Goal: Check status: Check status

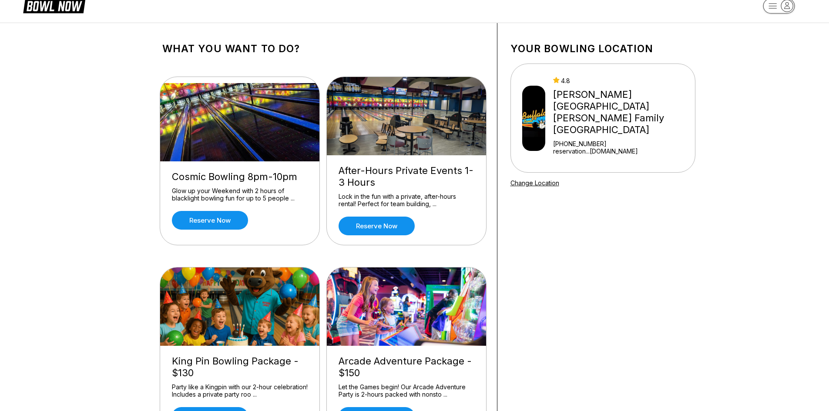
scroll to position [23, 0]
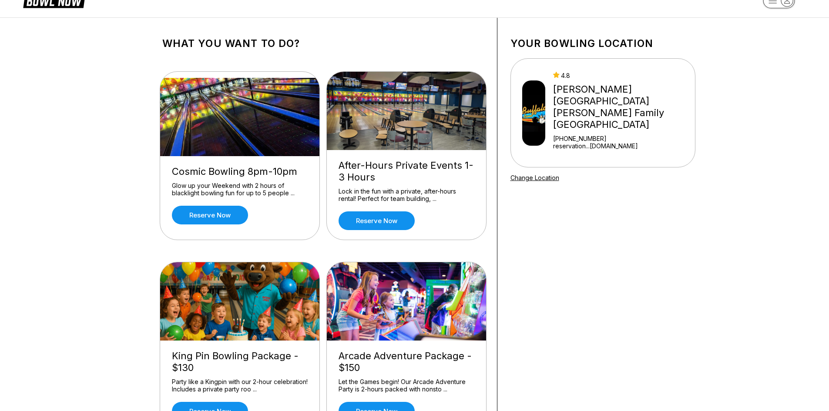
click at [630, 89] on div "[PERSON_NAME][GEOGRAPHIC_DATA] [PERSON_NAME] Family [GEOGRAPHIC_DATA]" at bounding box center [622, 107] width 138 height 47
click at [647, 87] on div "[PERSON_NAME][GEOGRAPHIC_DATA] [PERSON_NAME] Family [GEOGRAPHIC_DATA]" at bounding box center [622, 107] width 138 height 47
click at [585, 105] on div "[PERSON_NAME][GEOGRAPHIC_DATA] [PERSON_NAME] Family [GEOGRAPHIC_DATA]" at bounding box center [622, 107] width 138 height 47
click at [595, 99] on div "[PERSON_NAME][GEOGRAPHIC_DATA] [PERSON_NAME] Family [GEOGRAPHIC_DATA]" at bounding box center [622, 107] width 138 height 47
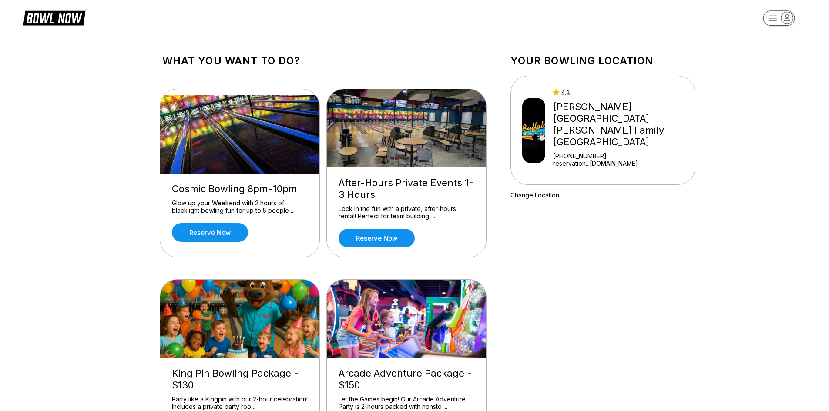
scroll to position [0, 0]
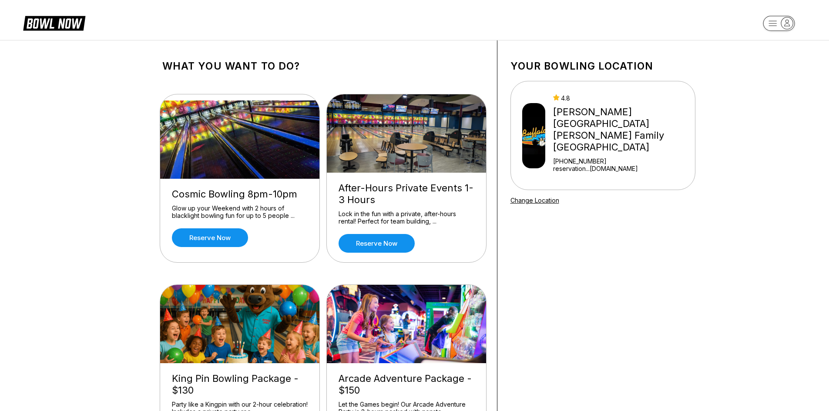
click at [776, 23] on rect "button" at bounding box center [779, 23] width 32 height 15
click at [775, 65] on div "Center Sign In" at bounding box center [779, 67] width 60 height 15
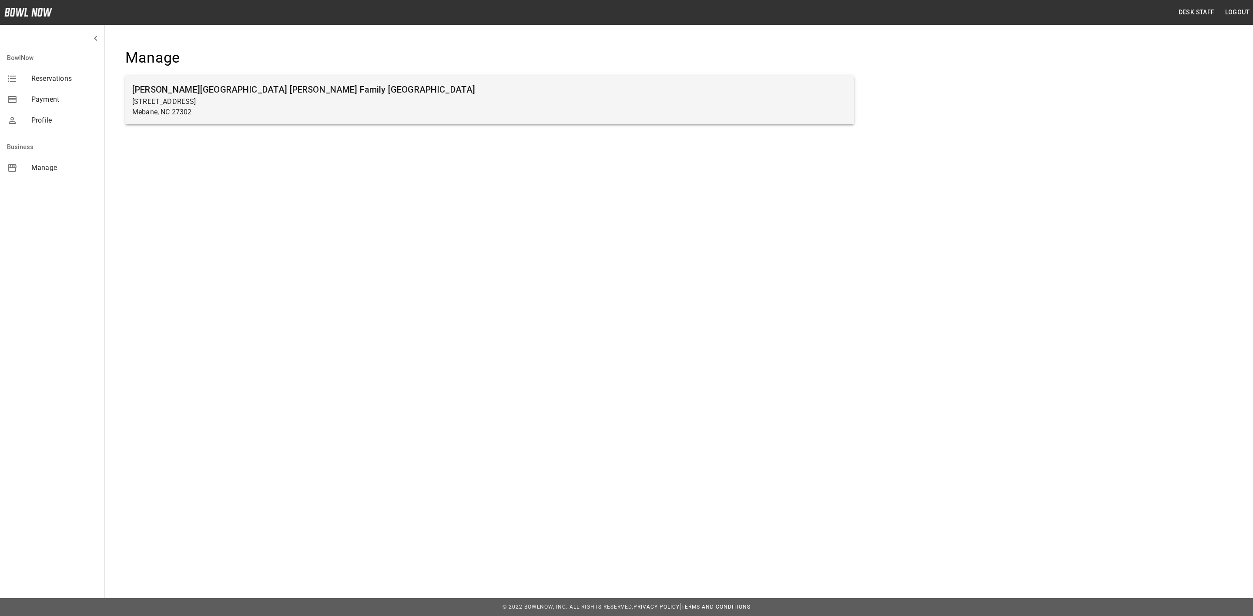
click at [353, 84] on h6 "[PERSON_NAME][GEOGRAPHIC_DATA] [PERSON_NAME] Family [GEOGRAPHIC_DATA]" at bounding box center [489, 90] width 715 height 14
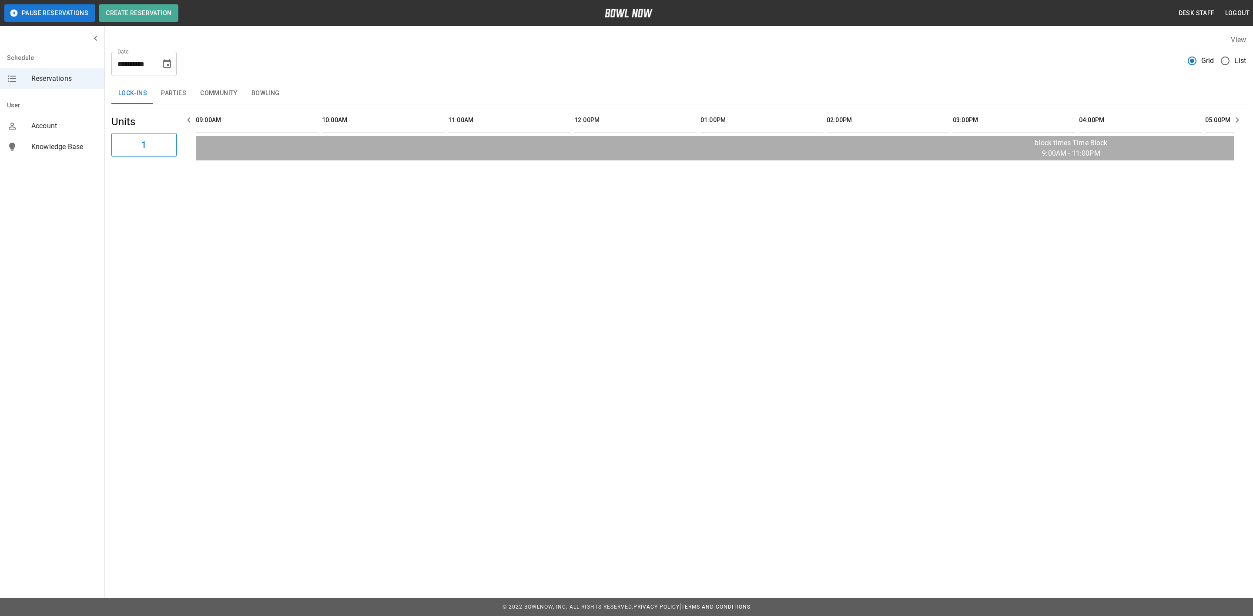
scroll to position [0, 1009]
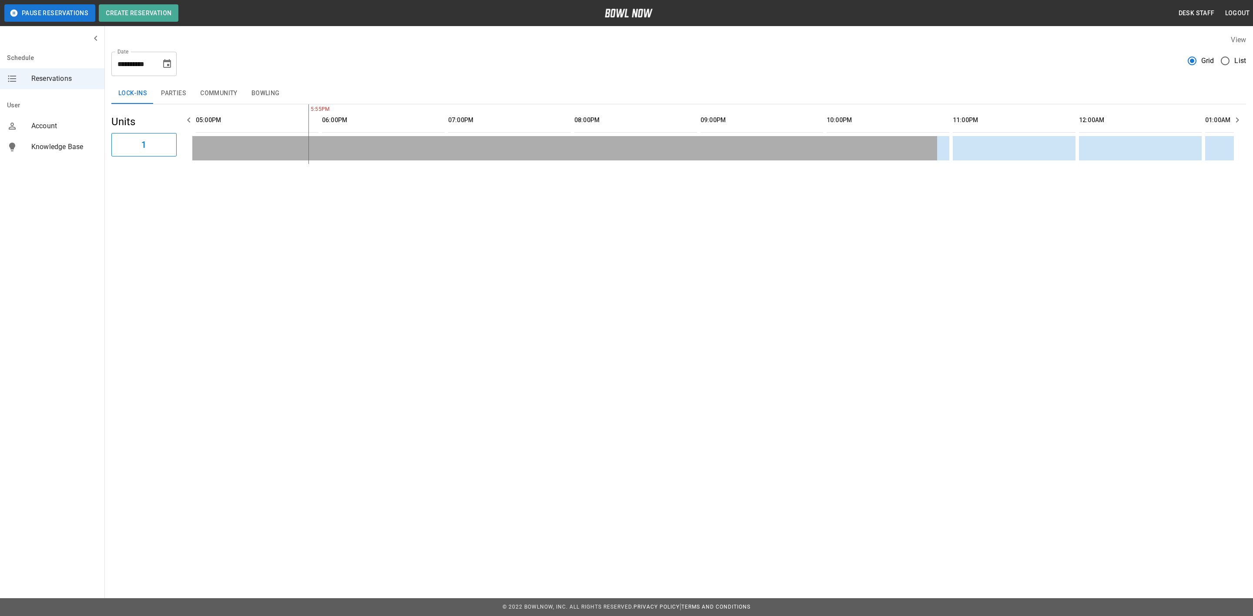
click at [166, 63] on icon "Choose date, selected date is Sep 30, 2025" at bounding box center [167, 64] width 10 height 10
click at [190, 89] on icon "Next month" at bounding box center [190, 90] width 10 height 10
click at [168, 125] on button "3" at bounding box center [168, 126] width 16 height 16
click at [166, 63] on icon "Choose date, selected date is Oct 3, 2025" at bounding box center [167, 64] width 10 height 10
click at [186, 123] on button "4" at bounding box center [186, 126] width 16 height 16
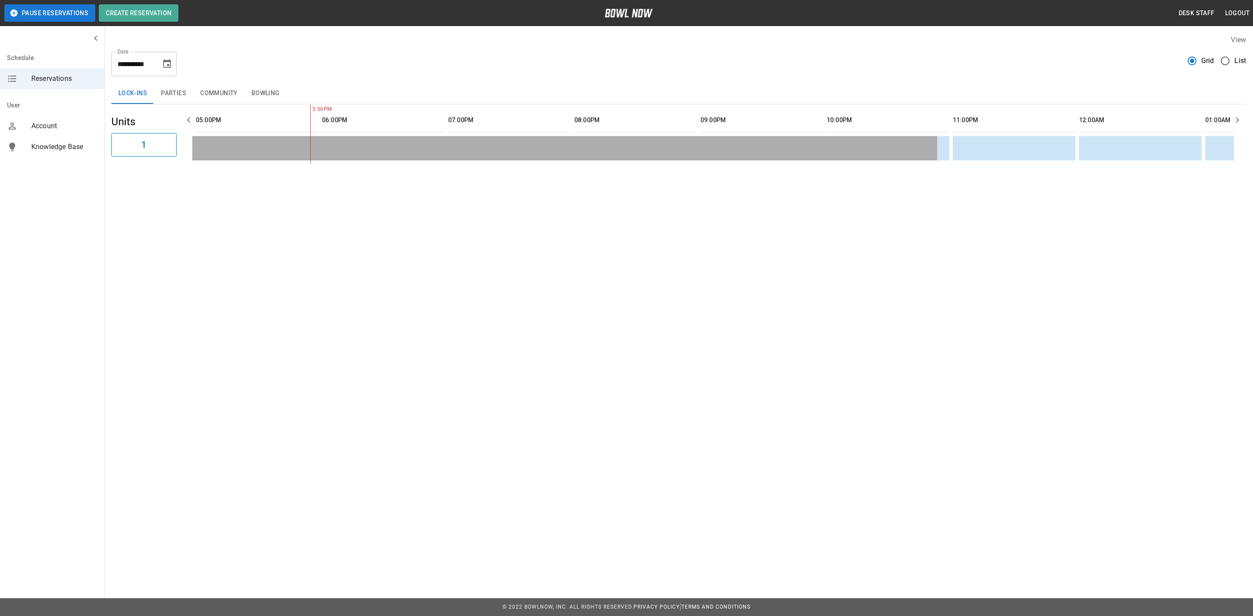
click at [161, 84] on button "Parties" at bounding box center [173, 93] width 39 height 21
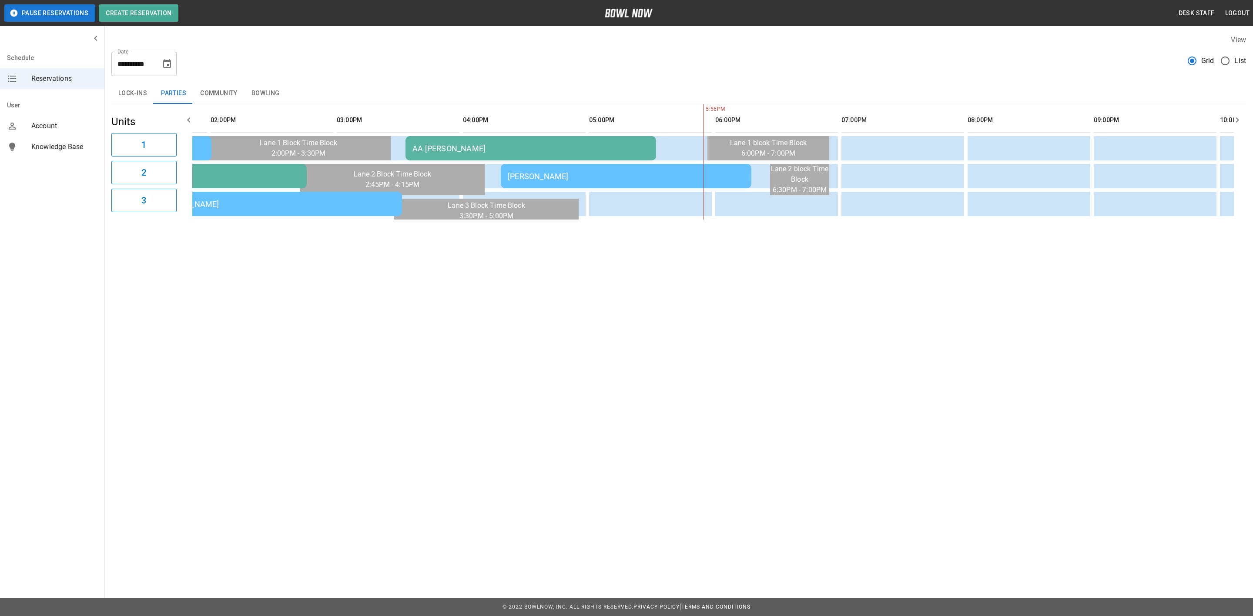
scroll to position [0, 0]
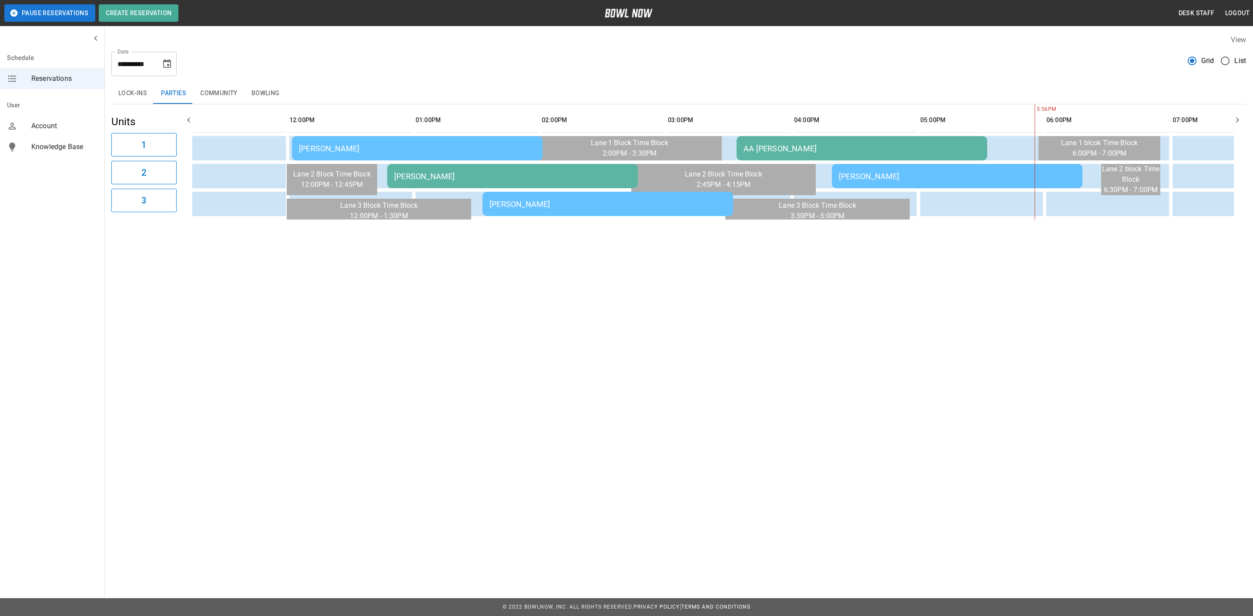
click at [418, 140] on td "Heather McIver" at bounding box center [417, 148] width 251 height 24
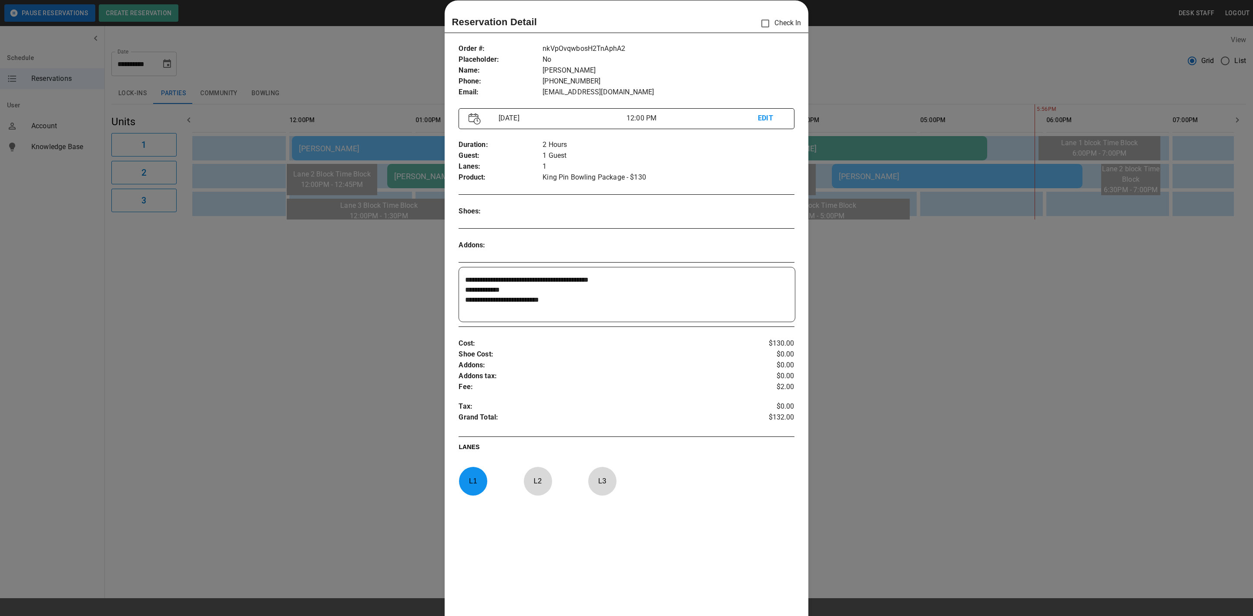
click at [345, 439] on div at bounding box center [626, 308] width 1253 height 616
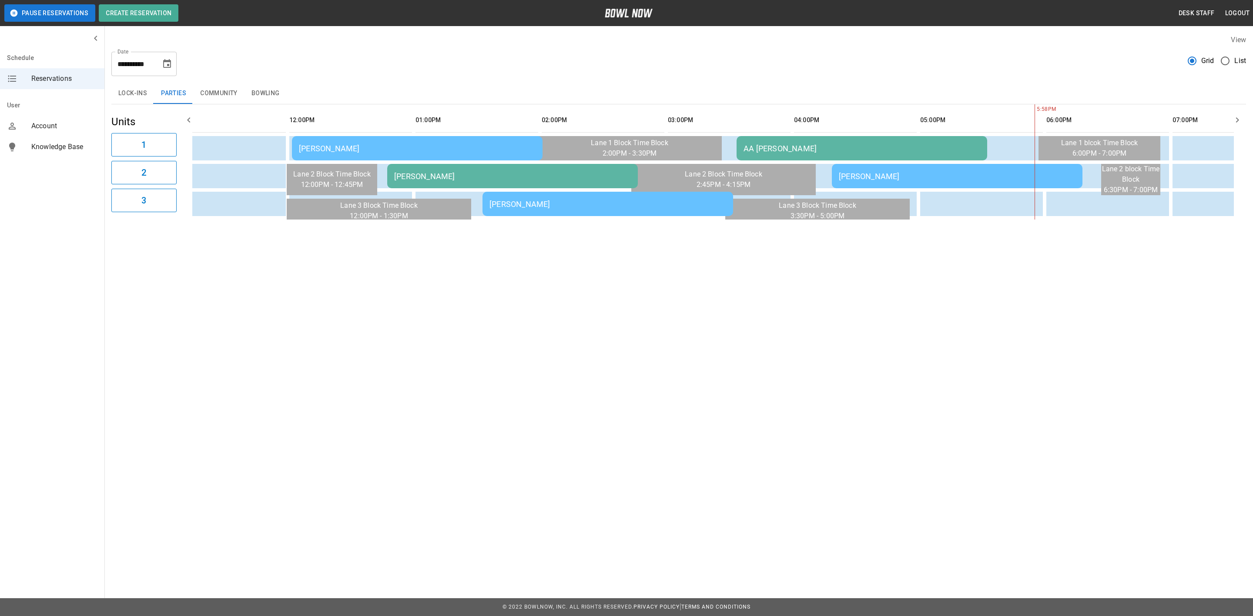
click at [451, 172] on div "Cole Jentry - AA" at bounding box center [512, 176] width 237 height 9
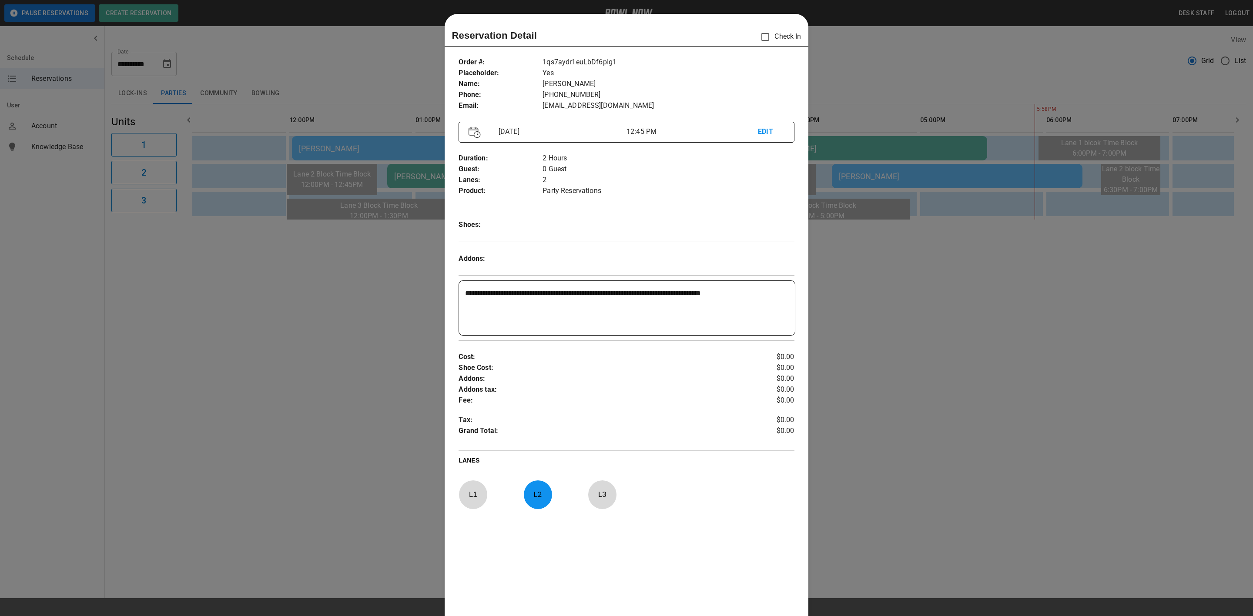
scroll to position [13, 0]
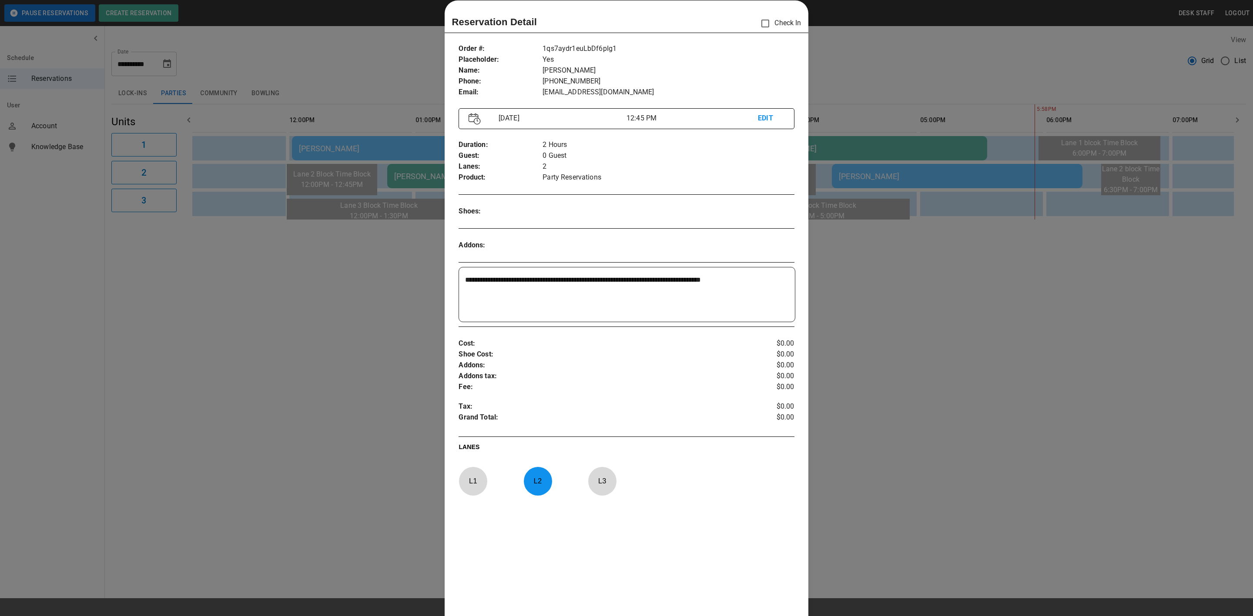
click at [379, 347] on div at bounding box center [626, 308] width 1253 height 616
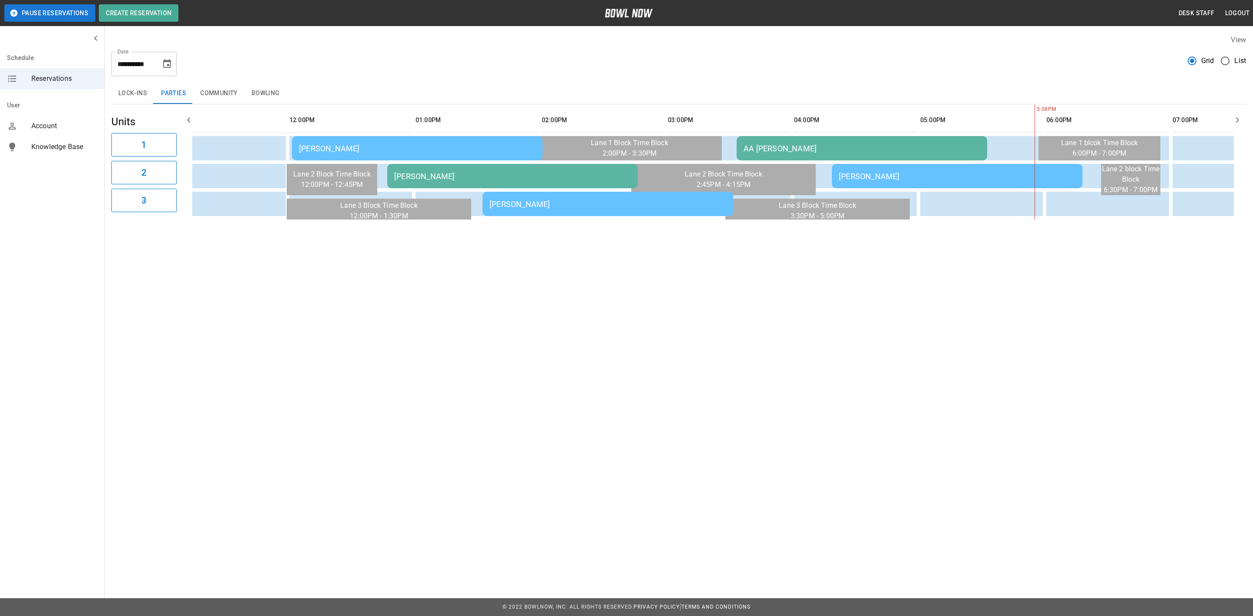
click at [452, 174] on div "Cole Jentry - AA" at bounding box center [512, 176] width 237 height 9
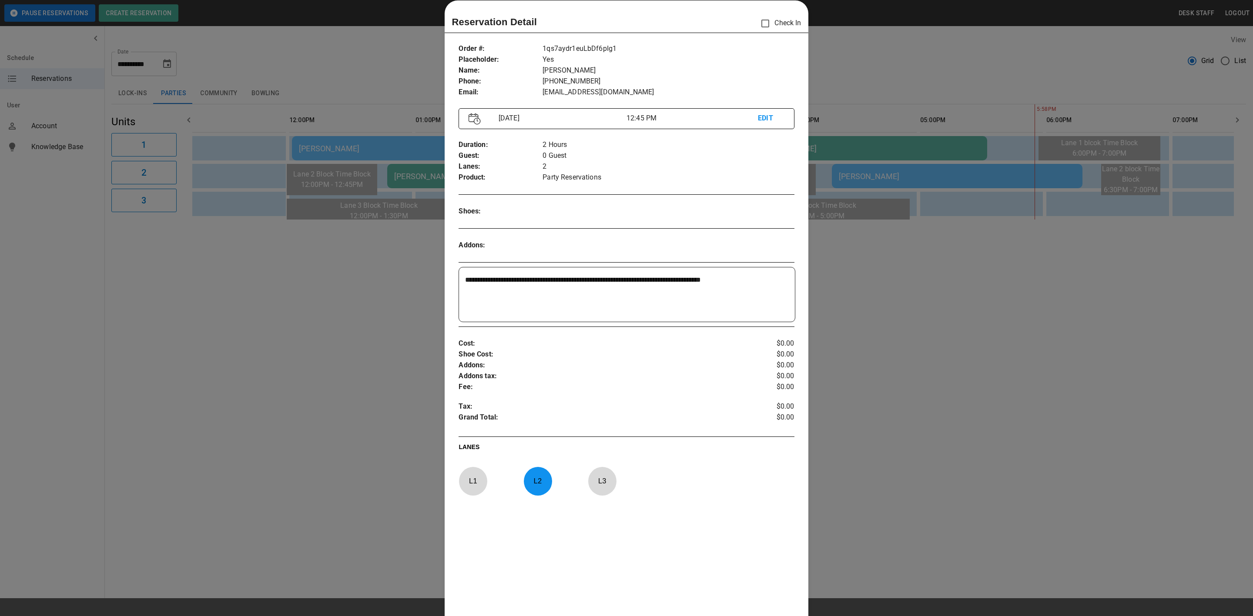
click at [363, 389] on div at bounding box center [626, 308] width 1253 height 616
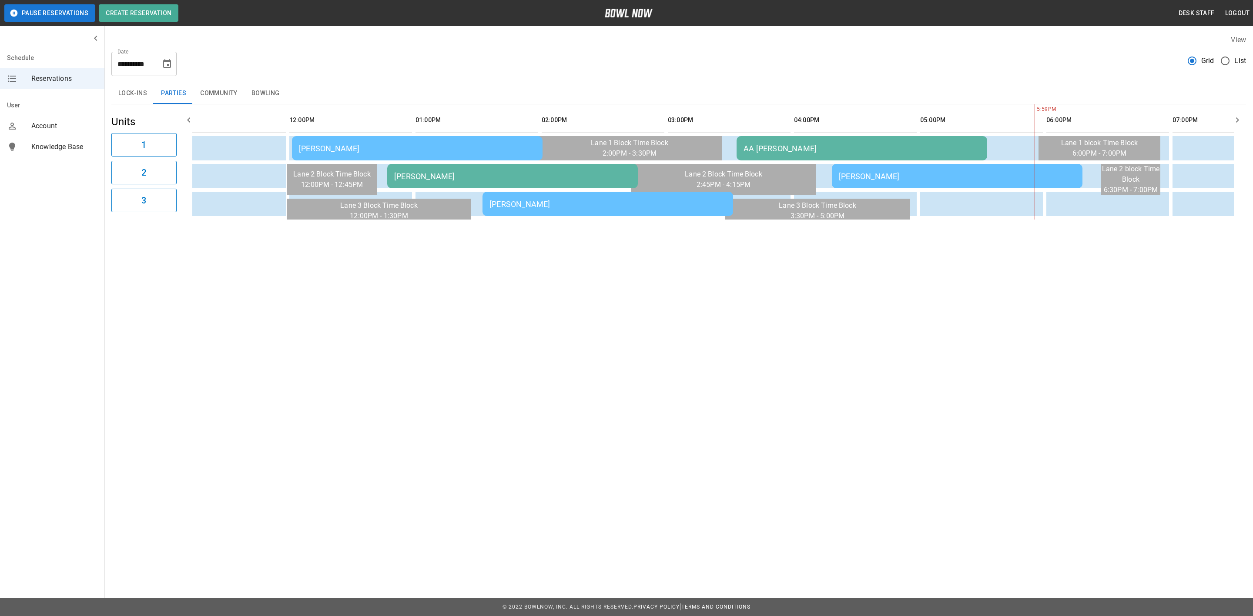
click at [536, 204] on div "Jeanette Ruiz" at bounding box center [607, 204] width 237 height 9
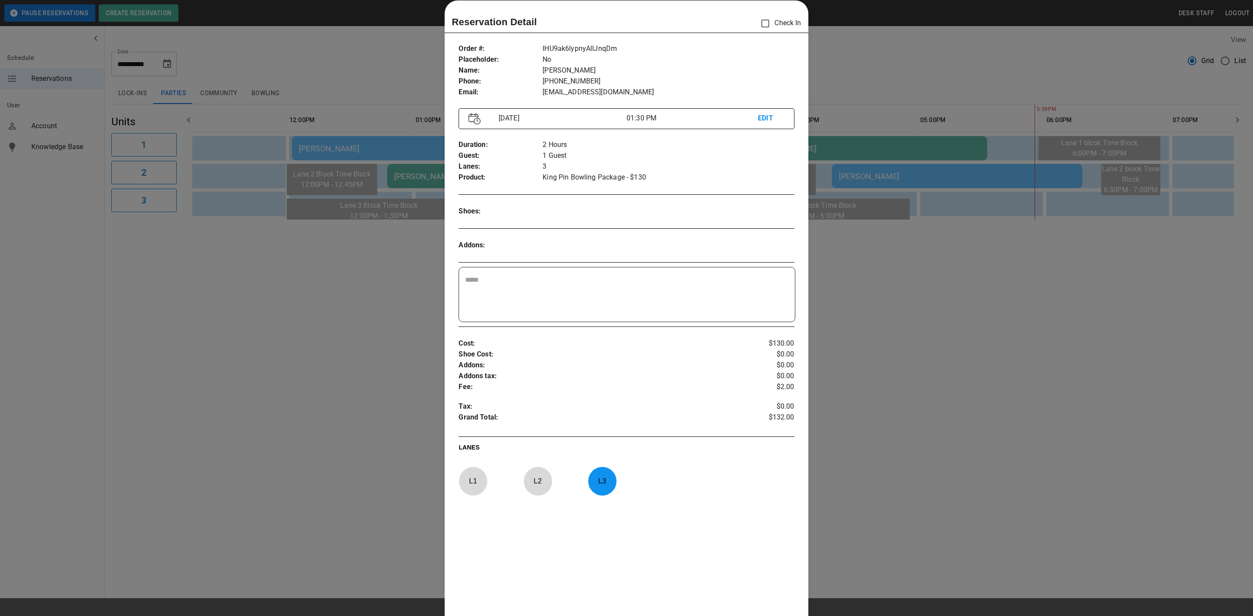
click at [348, 322] on div at bounding box center [626, 308] width 1253 height 616
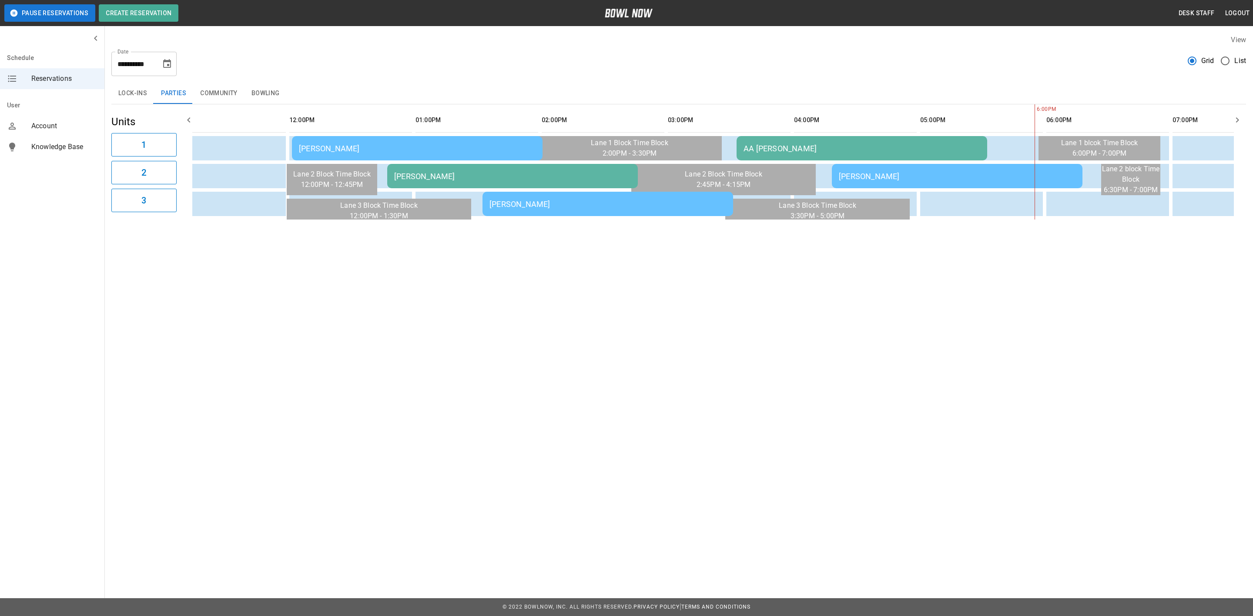
click at [508, 178] on div "Cole Jentry - AA" at bounding box center [512, 176] width 237 height 9
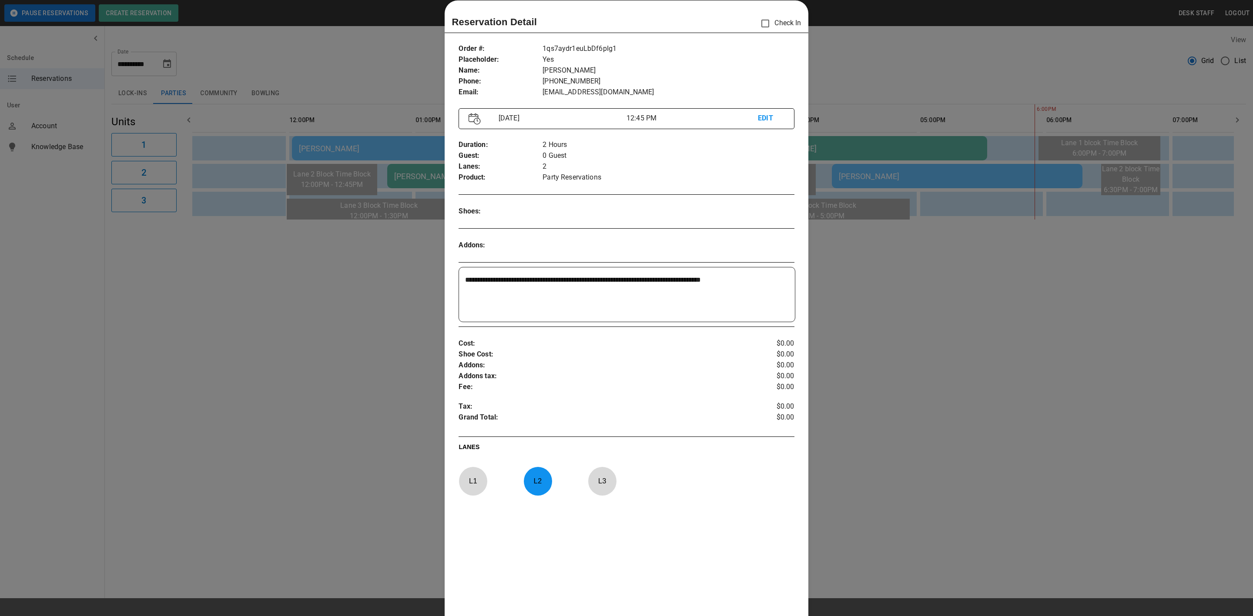
click at [320, 474] on div at bounding box center [626, 308] width 1253 height 616
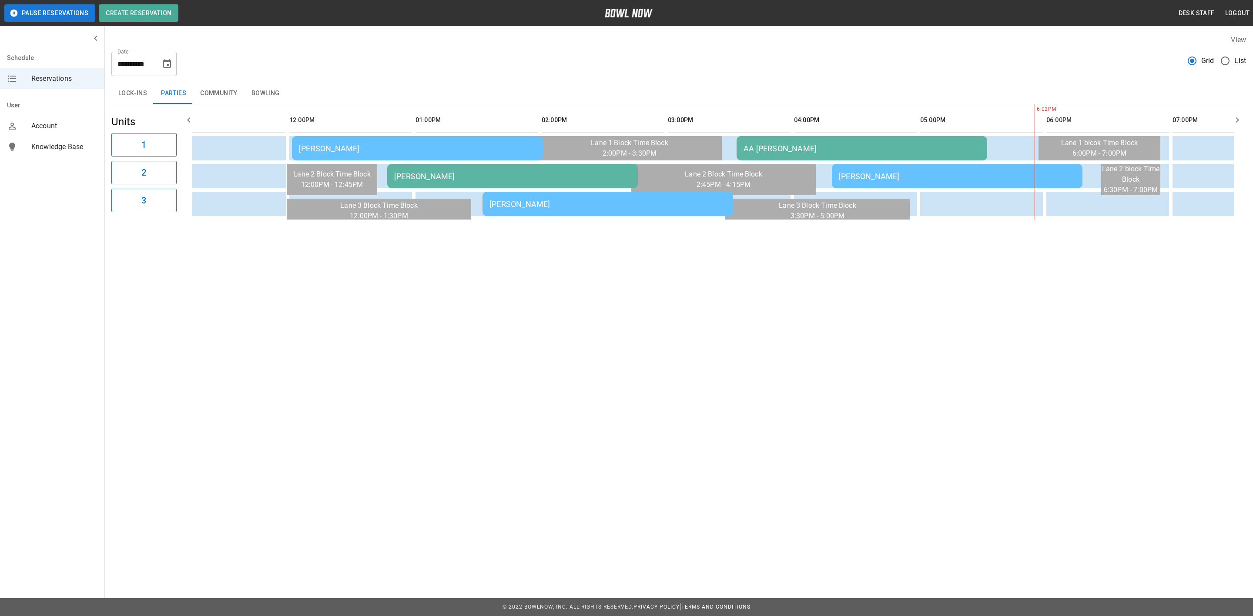
click at [581, 205] on div "Jeanette Ruiz" at bounding box center [607, 204] width 237 height 9
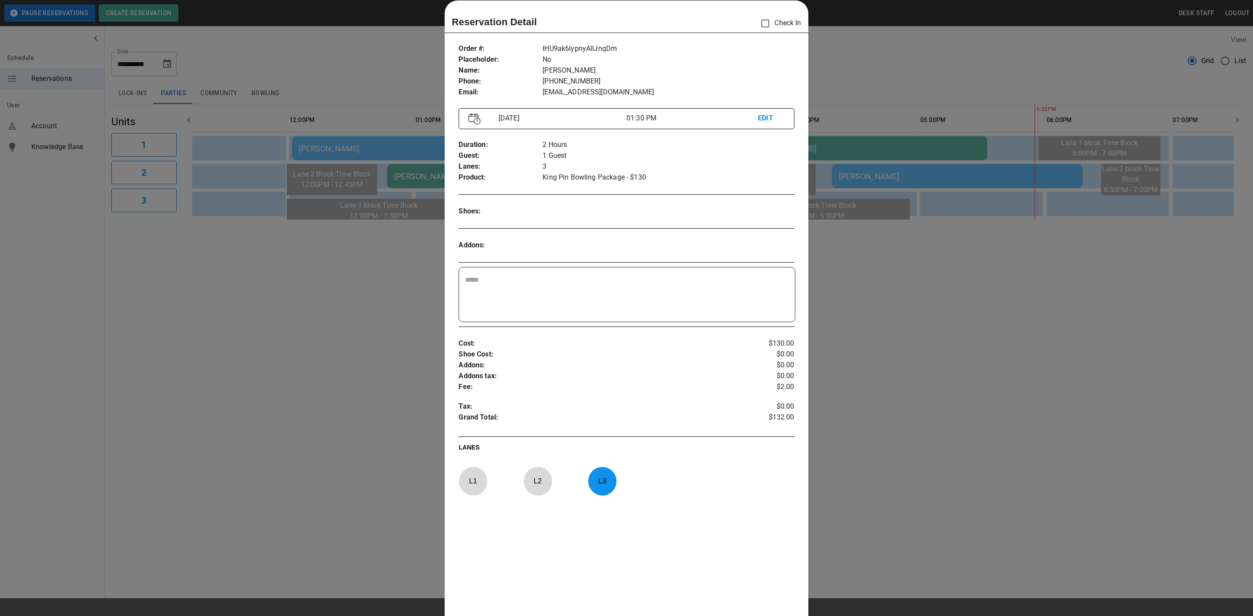
click at [276, 303] on div at bounding box center [626, 308] width 1253 height 616
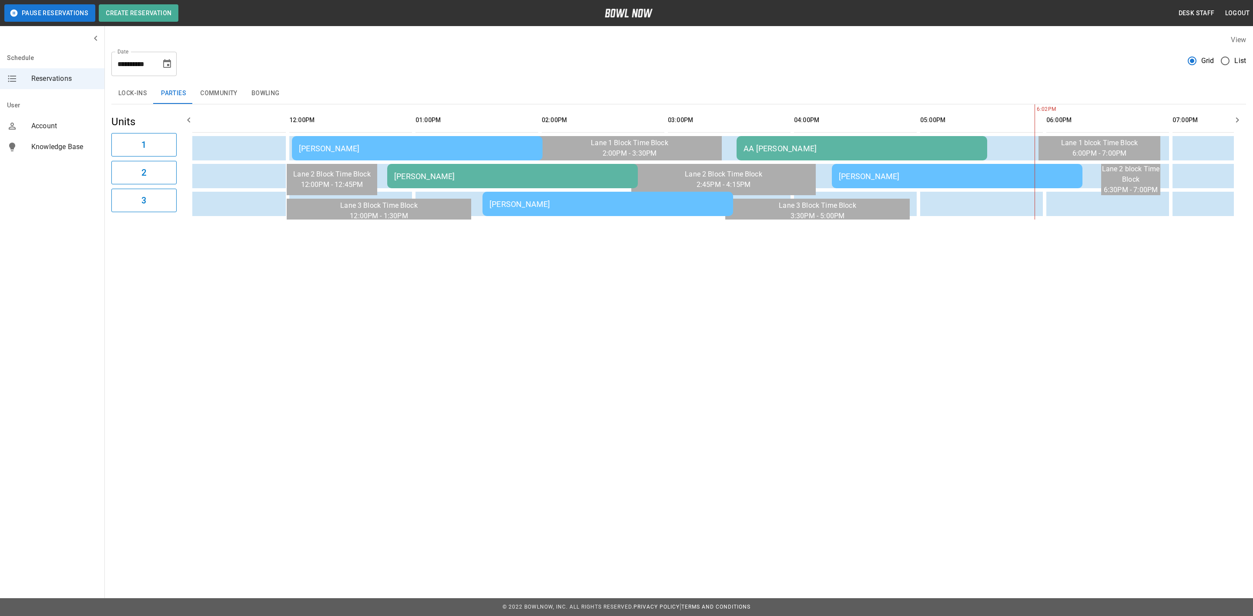
click at [790, 148] on div "AA Anniyah Lawyer" at bounding box center [862, 148] width 237 height 9
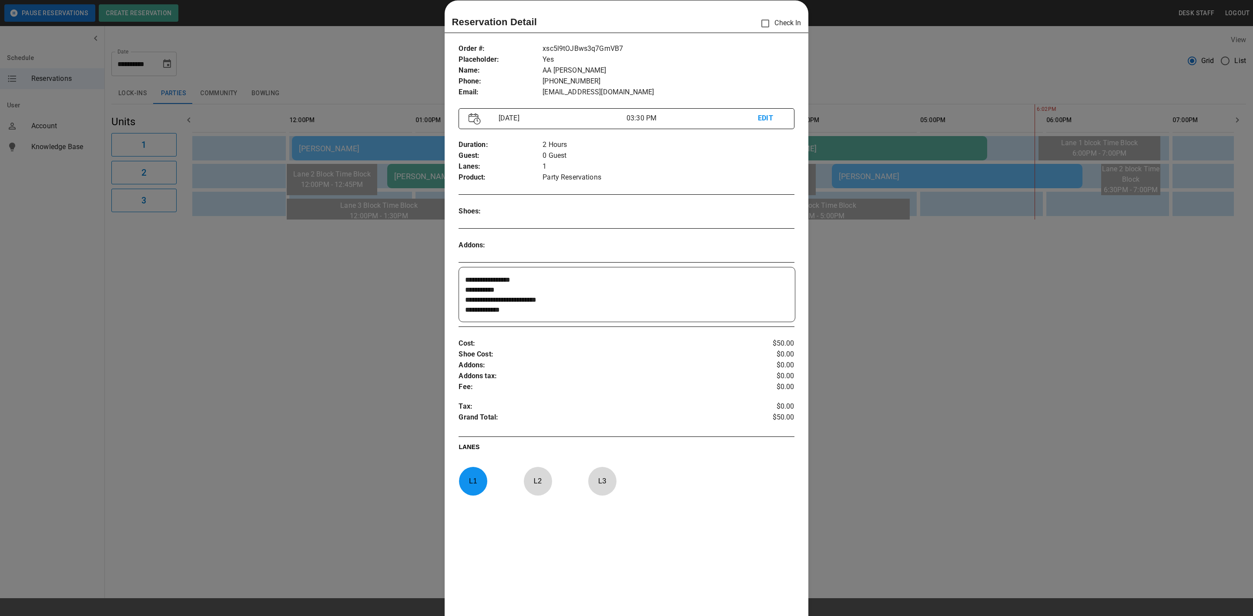
scroll to position [20, 0]
click at [175, 402] on div at bounding box center [626, 308] width 1253 height 616
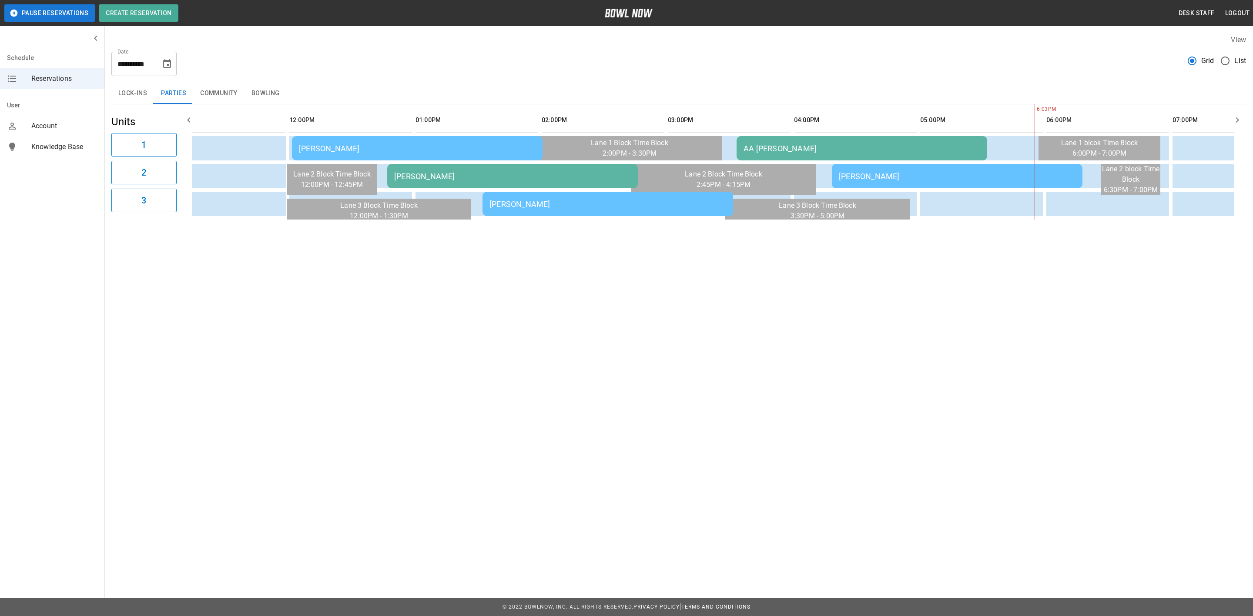
click at [513, 206] on div "Jeanette Ruiz" at bounding box center [607, 204] width 237 height 9
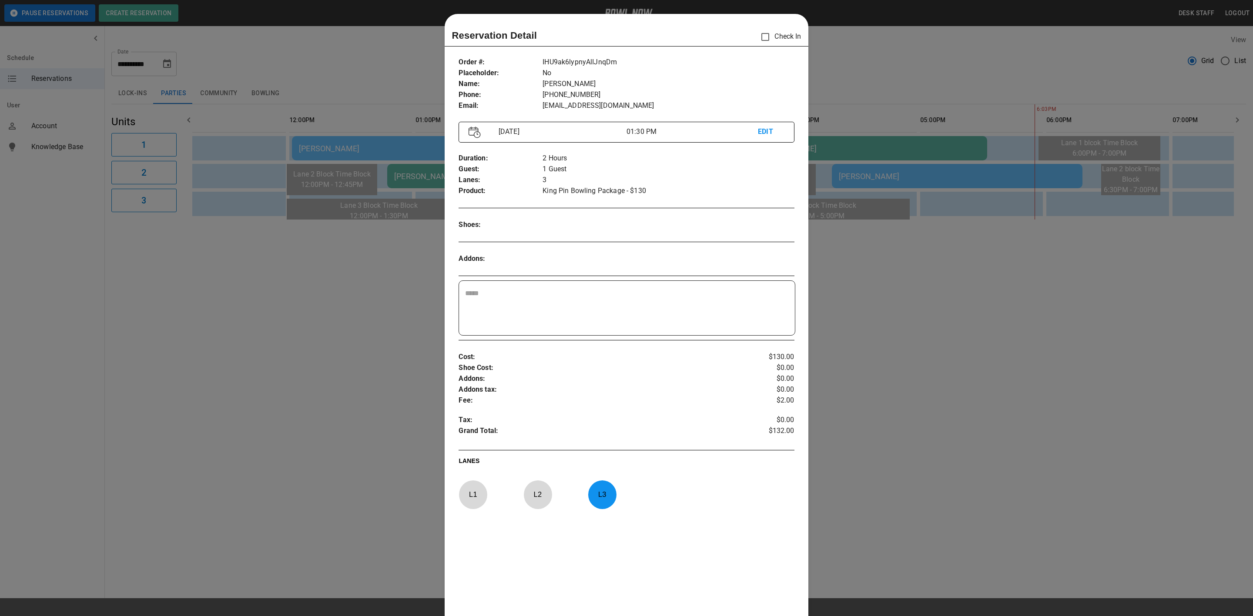
scroll to position [13, 0]
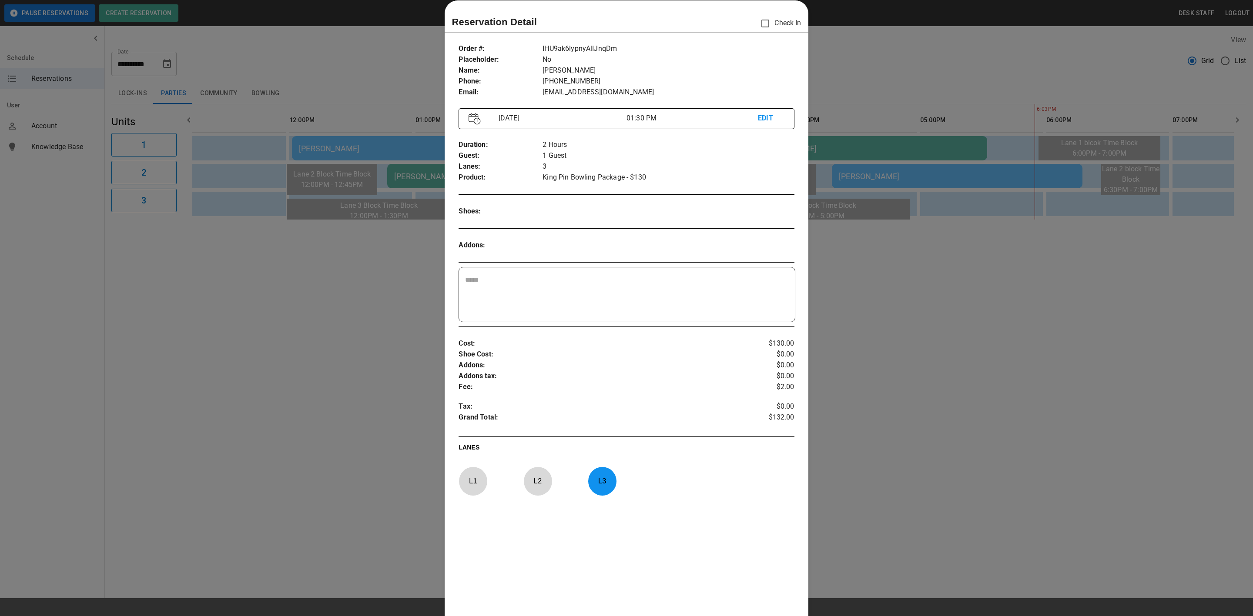
click at [346, 290] on div at bounding box center [626, 308] width 1253 height 616
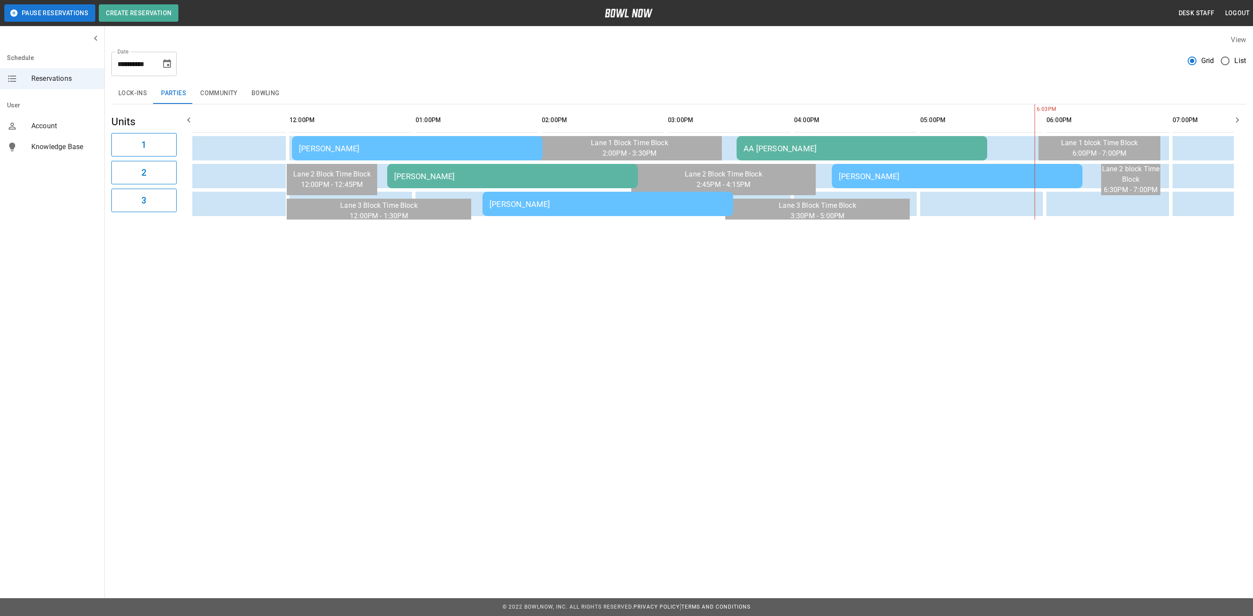
click at [773, 148] on div "AA Anniyah Lawyer" at bounding box center [862, 148] width 237 height 9
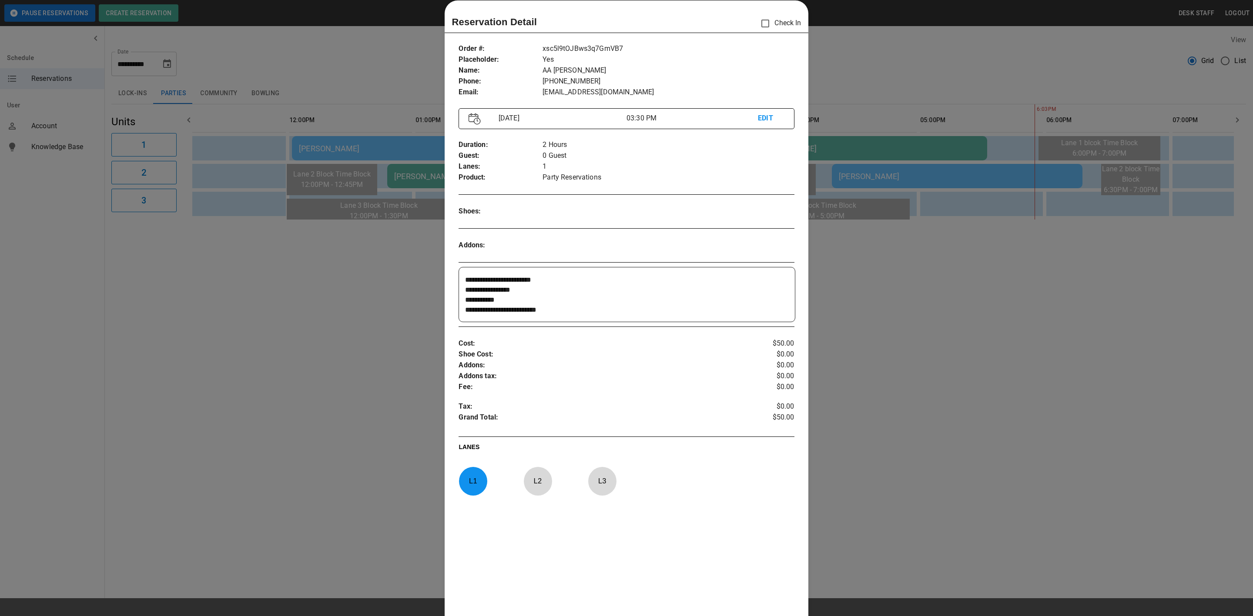
click at [287, 506] on div at bounding box center [626, 308] width 1253 height 616
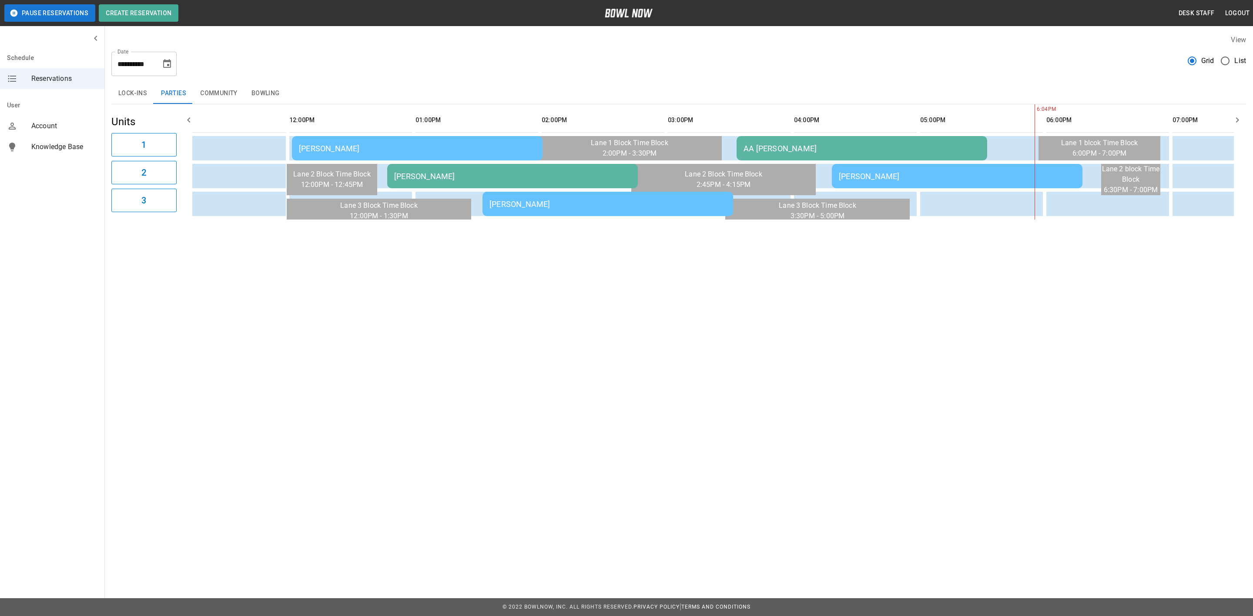
click at [866, 175] on div "Amanda Nichols" at bounding box center [957, 176] width 237 height 9
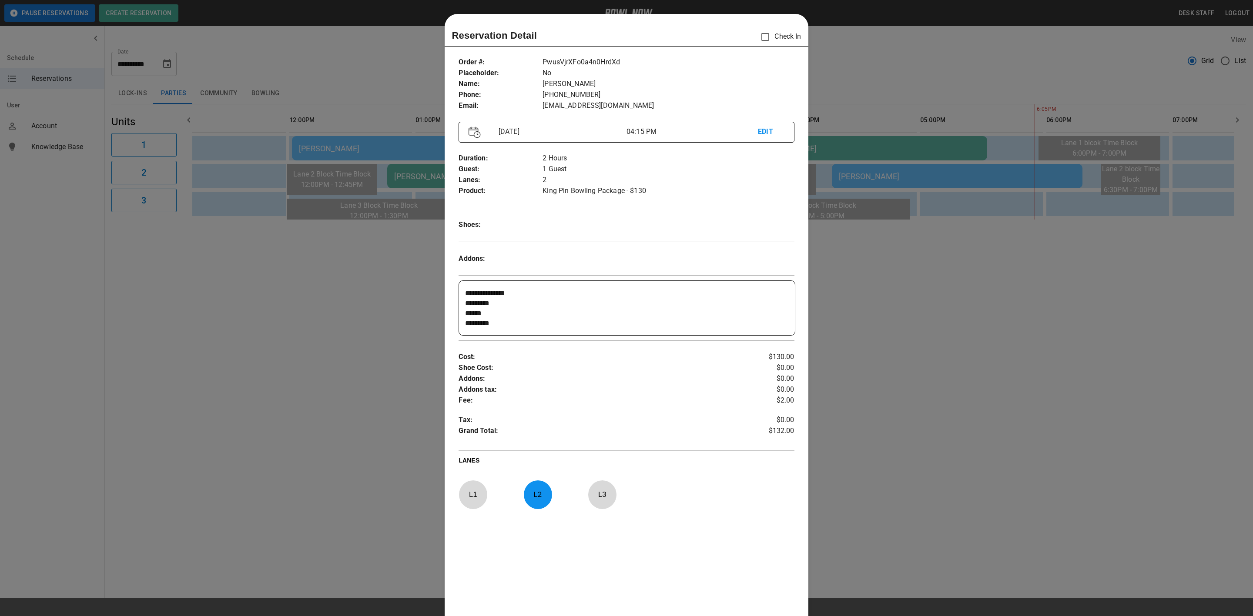
scroll to position [20, 0]
click at [298, 252] on div at bounding box center [626, 308] width 1253 height 616
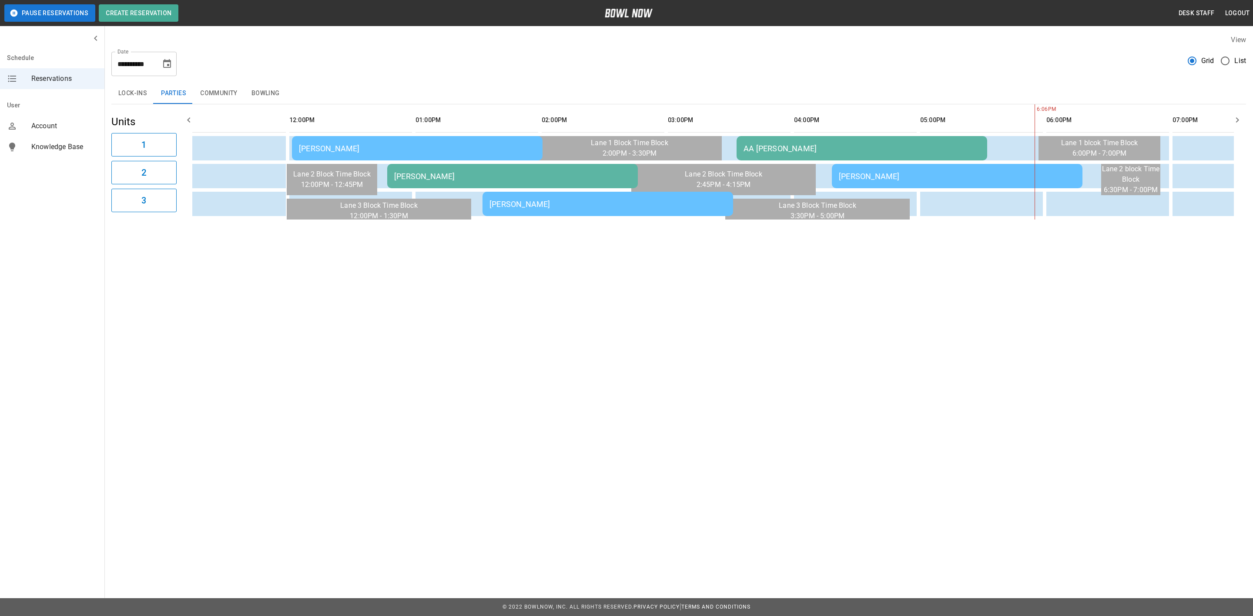
click at [169, 62] on icon "Choose date, selected date is Oct 4, 2025" at bounding box center [167, 63] width 8 height 9
click at [87, 141] on button "5" at bounding box center [81, 144] width 16 height 16
type input "**********"
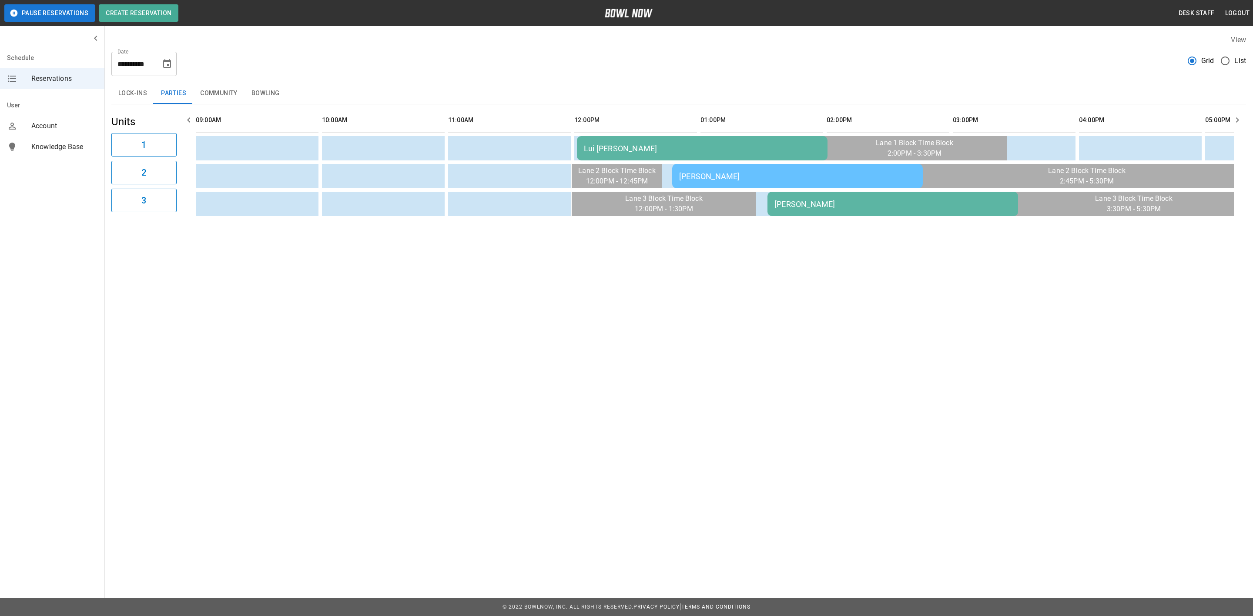
click at [701, 140] on td "Lui Veiga AA" at bounding box center [702, 148] width 251 height 24
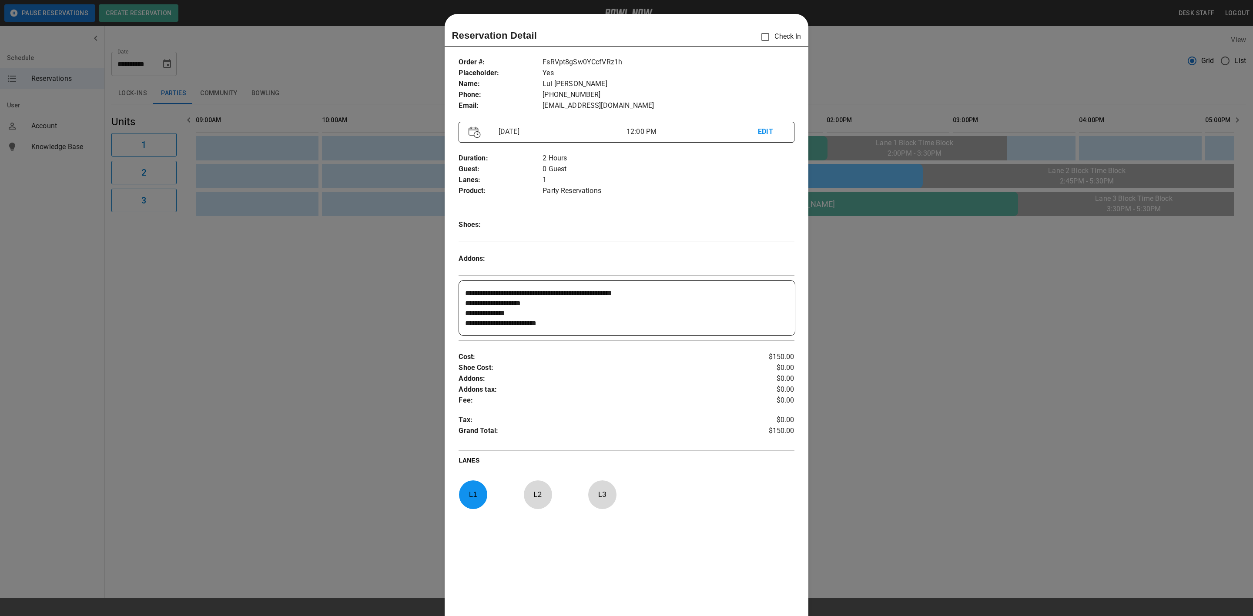
scroll to position [13, 0]
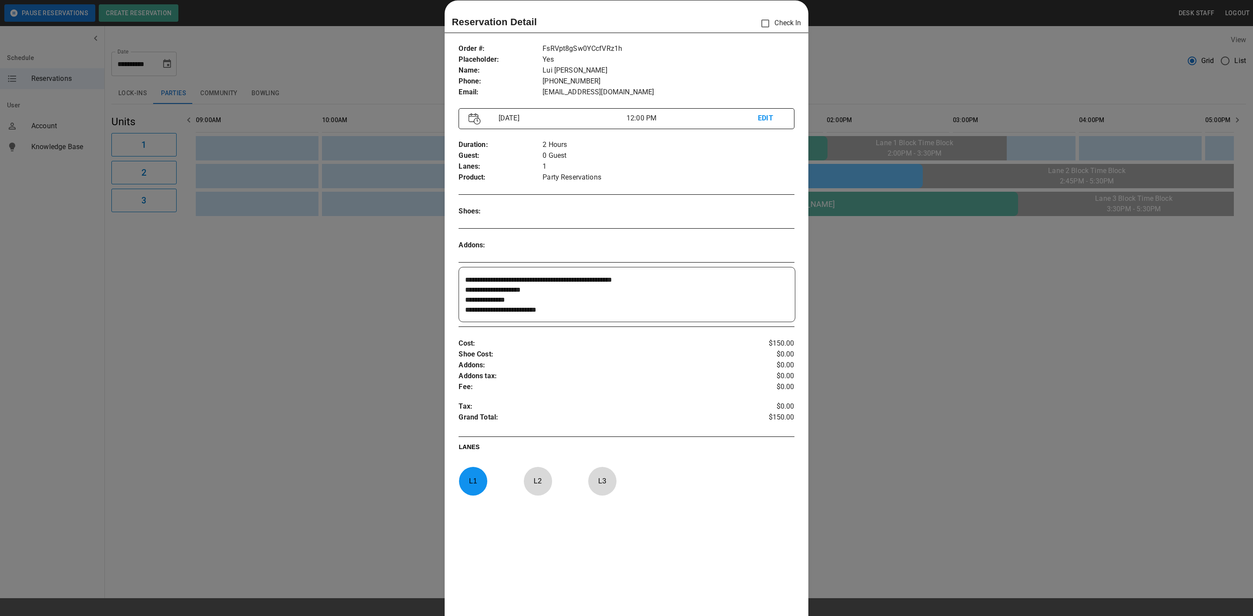
drag, startPoint x: 517, startPoint y: 282, endPoint x: 609, endPoint y: 286, distance: 91.9
click at [609, 286] on textarea "**********" at bounding box center [625, 295] width 321 height 40
click at [929, 326] on div at bounding box center [626, 308] width 1253 height 616
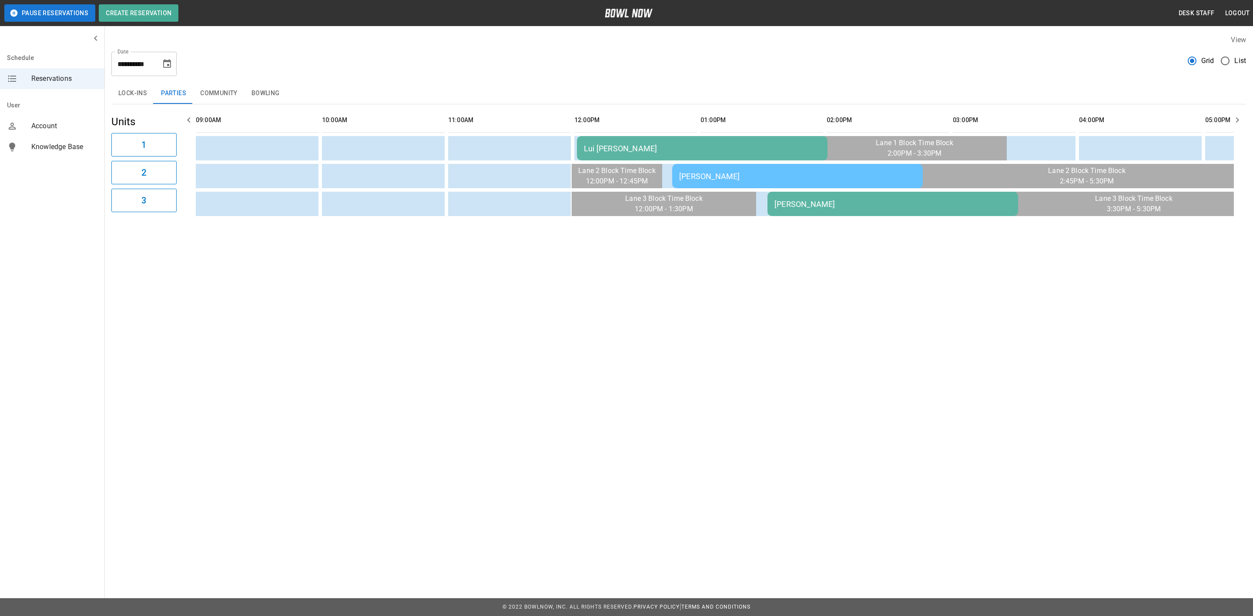
click at [707, 181] on td "Brett Kunsch" at bounding box center [797, 176] width 251 height 24
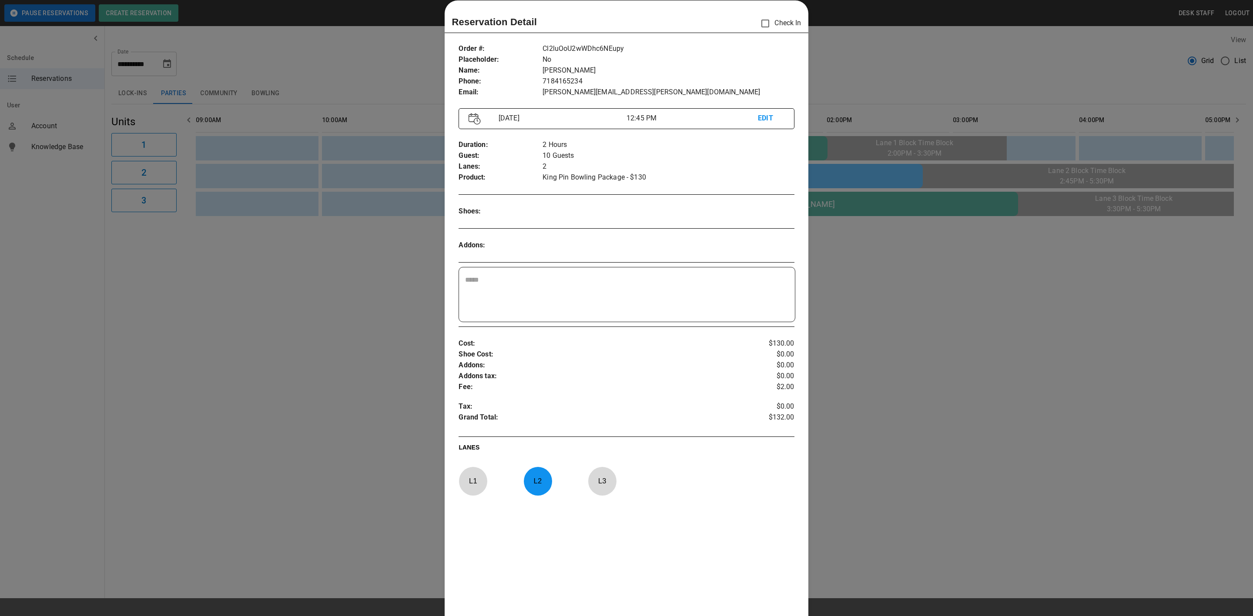
click at [1032, 276] on div at bounding box center [626, 308] width 1253 height 616
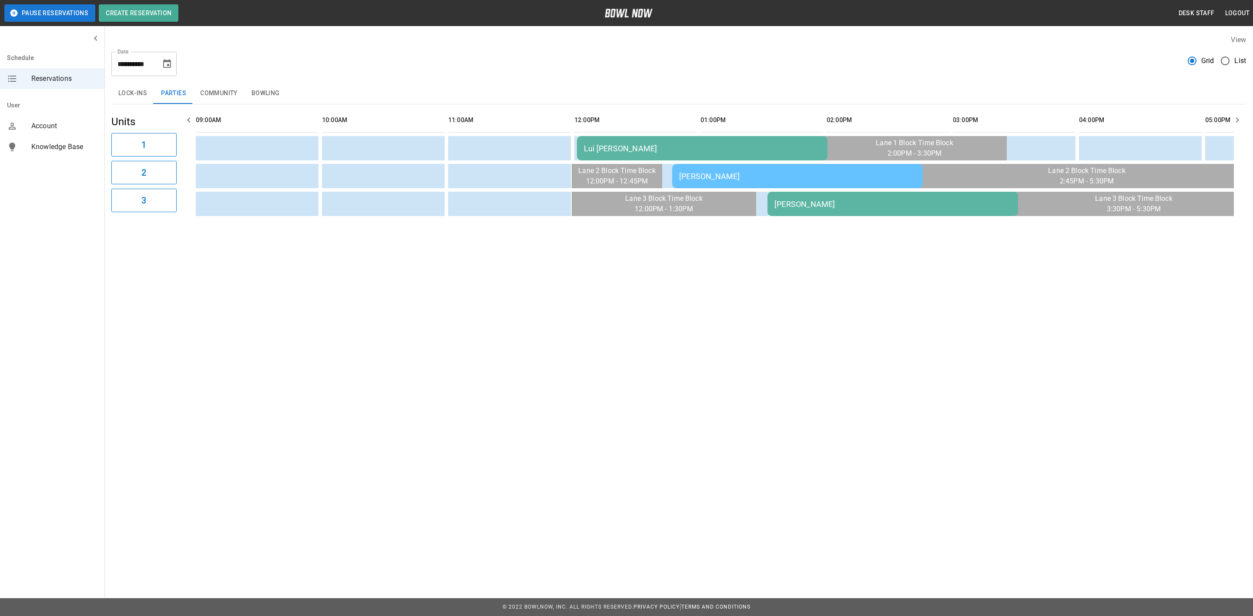
click at [955, 214] on td "Brooke Nicholson" at bounding box center [892, 204] width 251 height 24
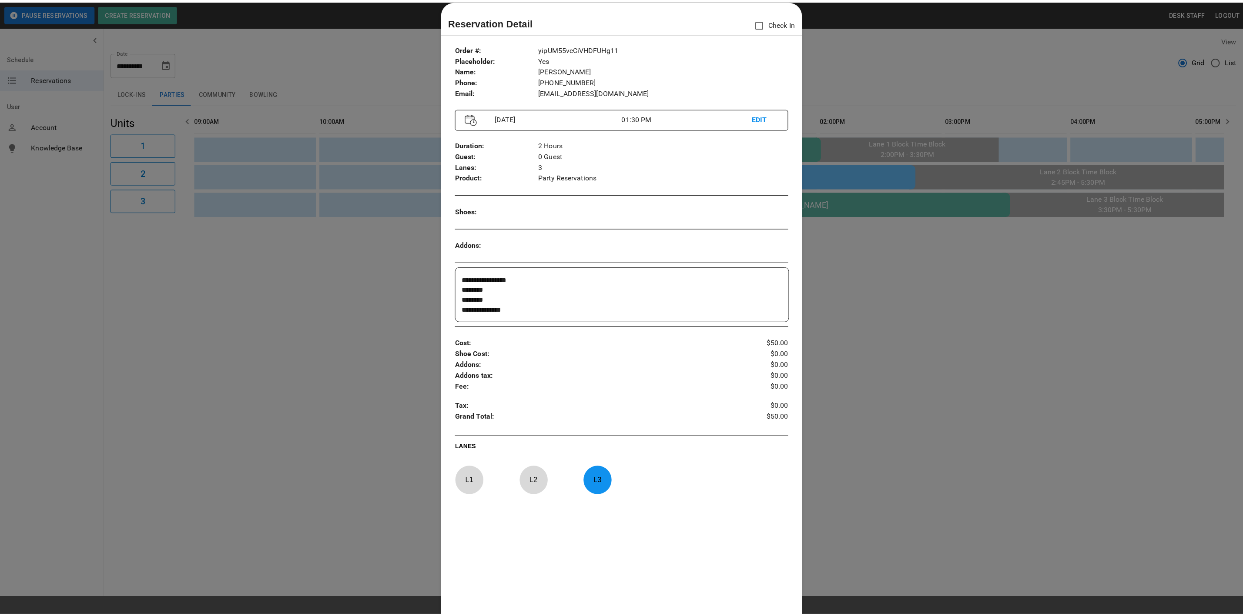
scroll to position [0, 0]
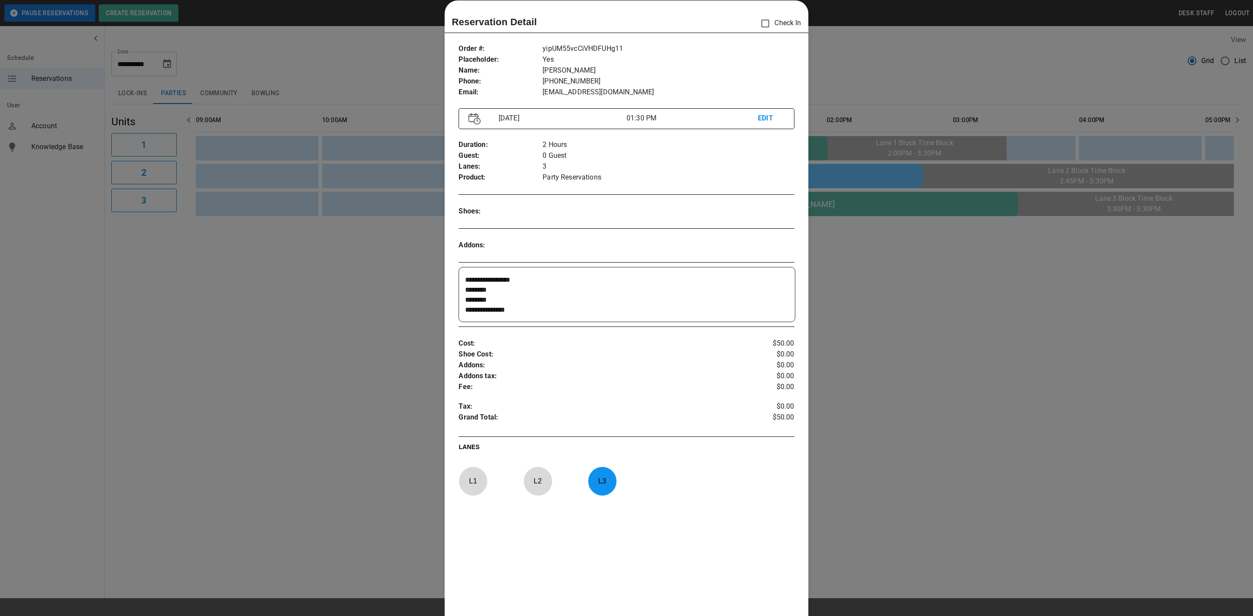
drag, startPoint x: 558, startPoint y: 308, endPoint x: 422, endPoint y: 332, distance: 138.2
click at [422, 332] on div "**********" at bounding box center [626, 308] width 1253 height 616
click at [1027, 302] on div at bounding box center [626, 308] width 1253 height 616
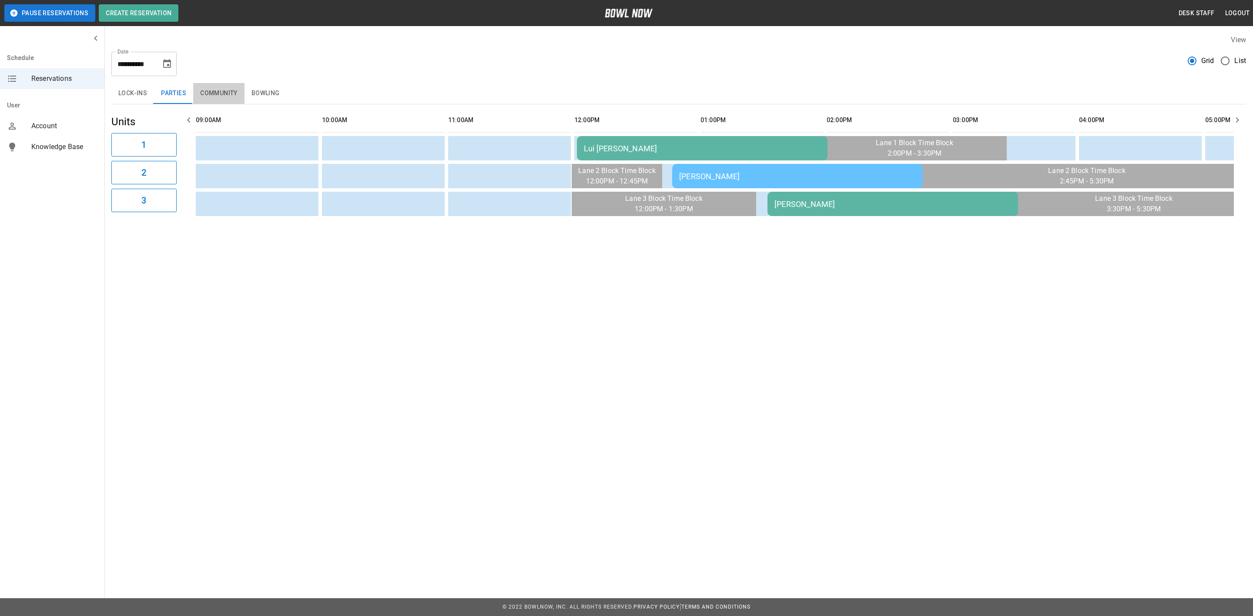
click at [230, 89] on button "Community" at bounding box center [218, 93] width 51 height 21
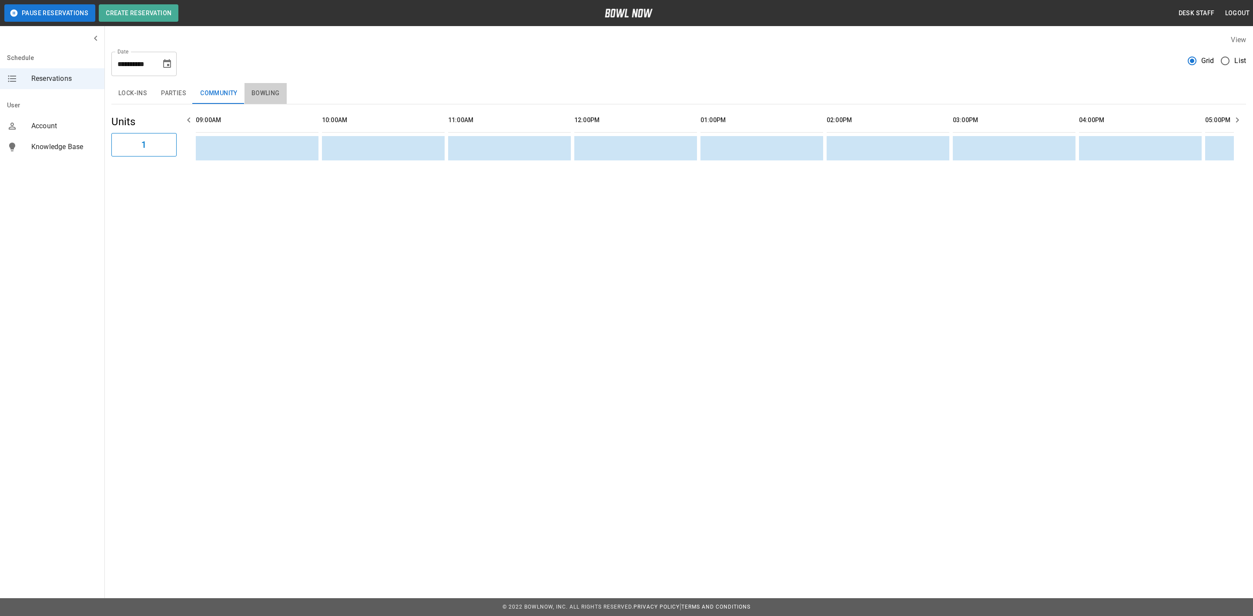
drag, startPoint x: 265, startPoint y: 88, endPoint x: 299, endPoint y: 120, distance: 46.5
click at [265, 88] on button "Bowling" at bounding box center [266, 93] width 42 height 21
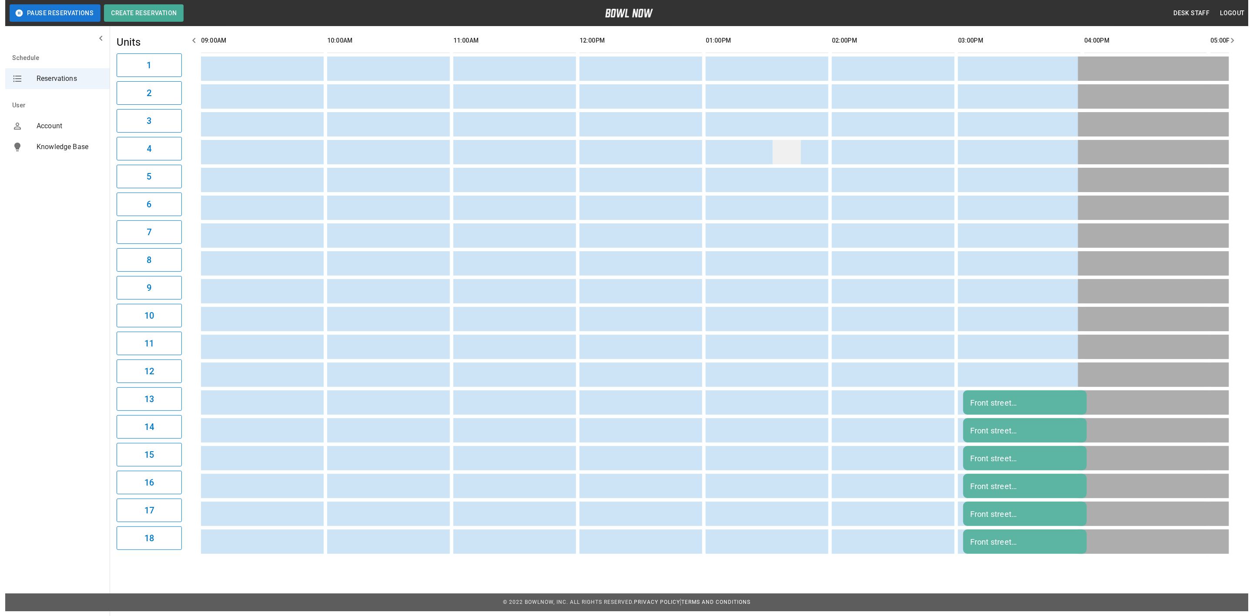
scroll to position [80, 0]
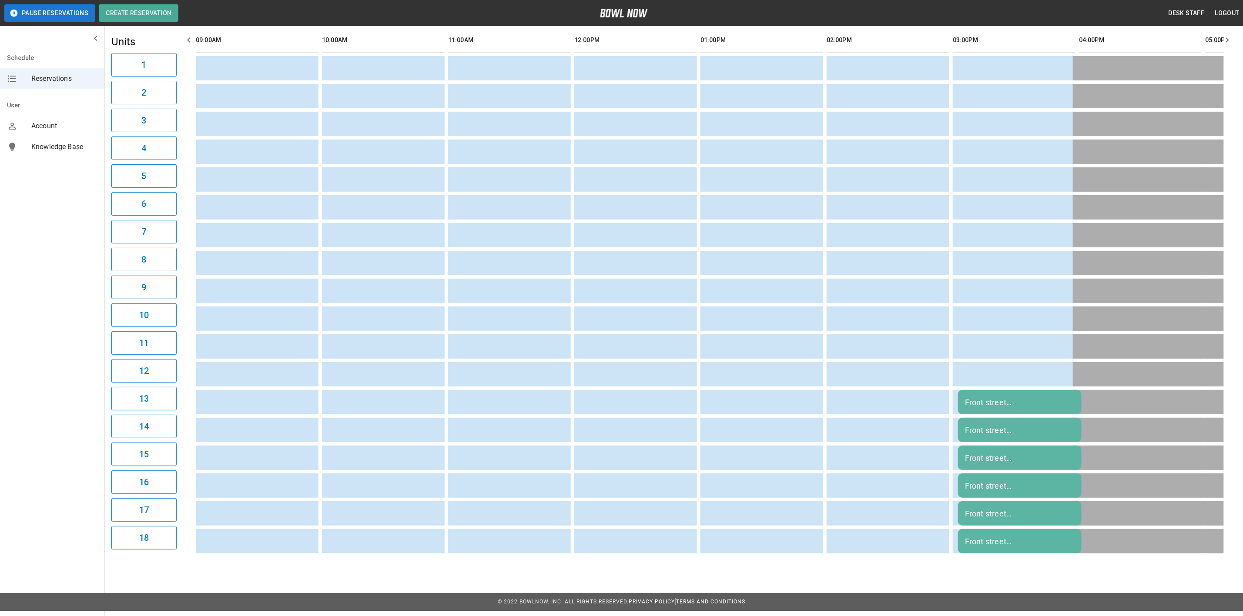
click at [1039, 401] on div "Front street united methodist youth" at bounding box center [1020, 402] width 110 height 9
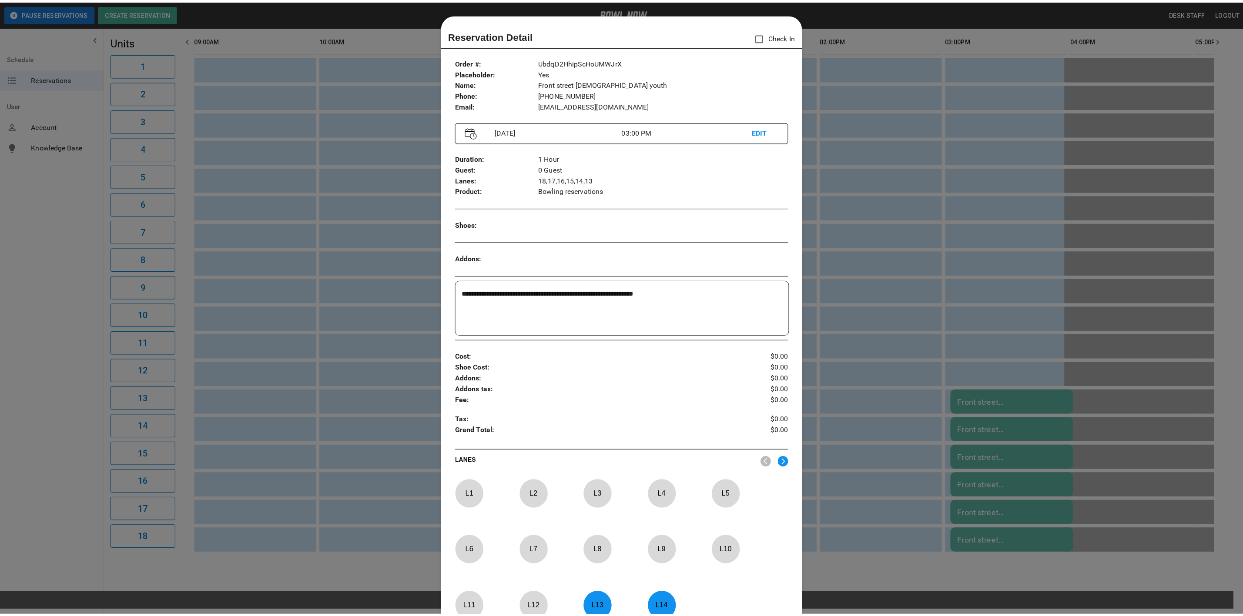
scroll to position [13, 0]
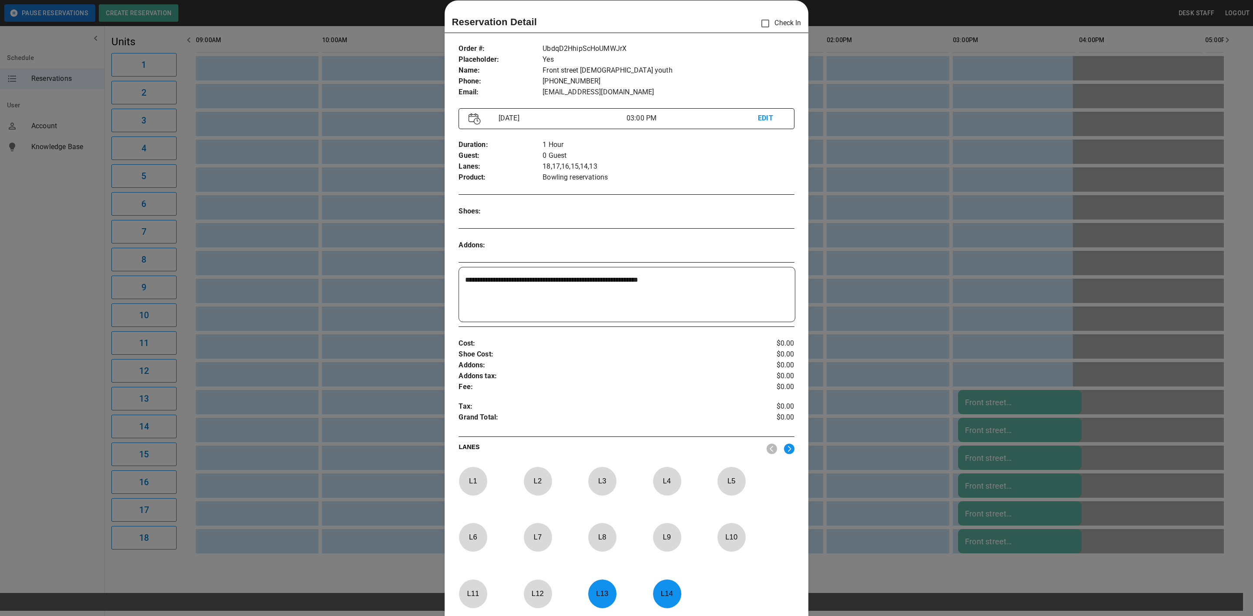
click at [906, 254] on div at bounding box center [626, 308] width 1253 height 616
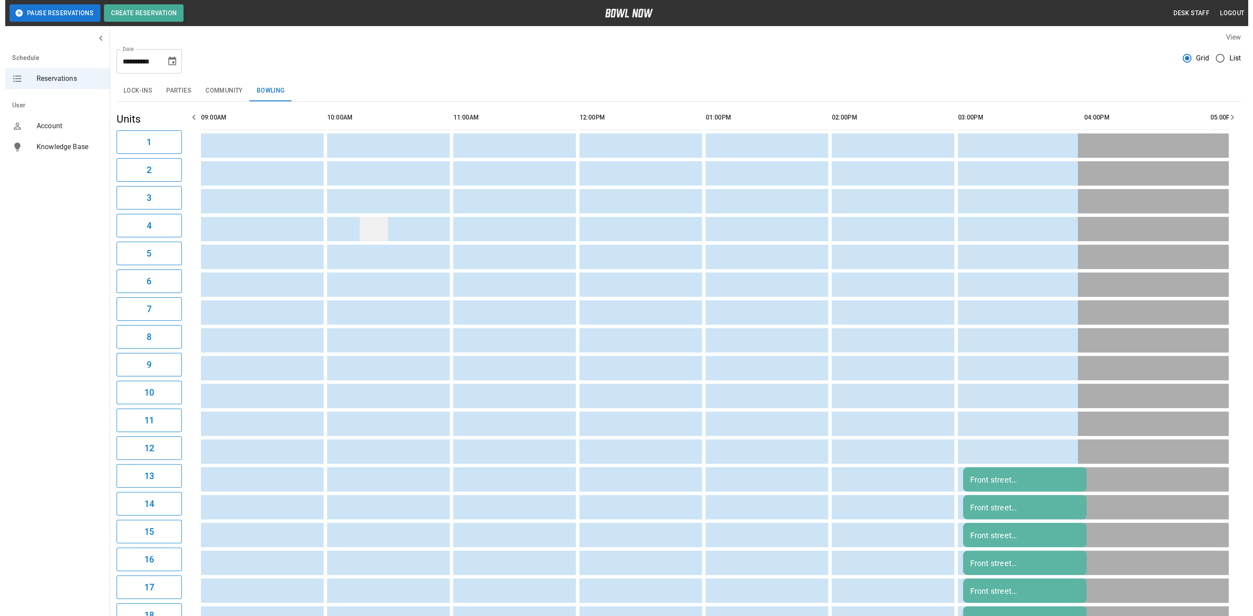
scroll to position [0, 0]
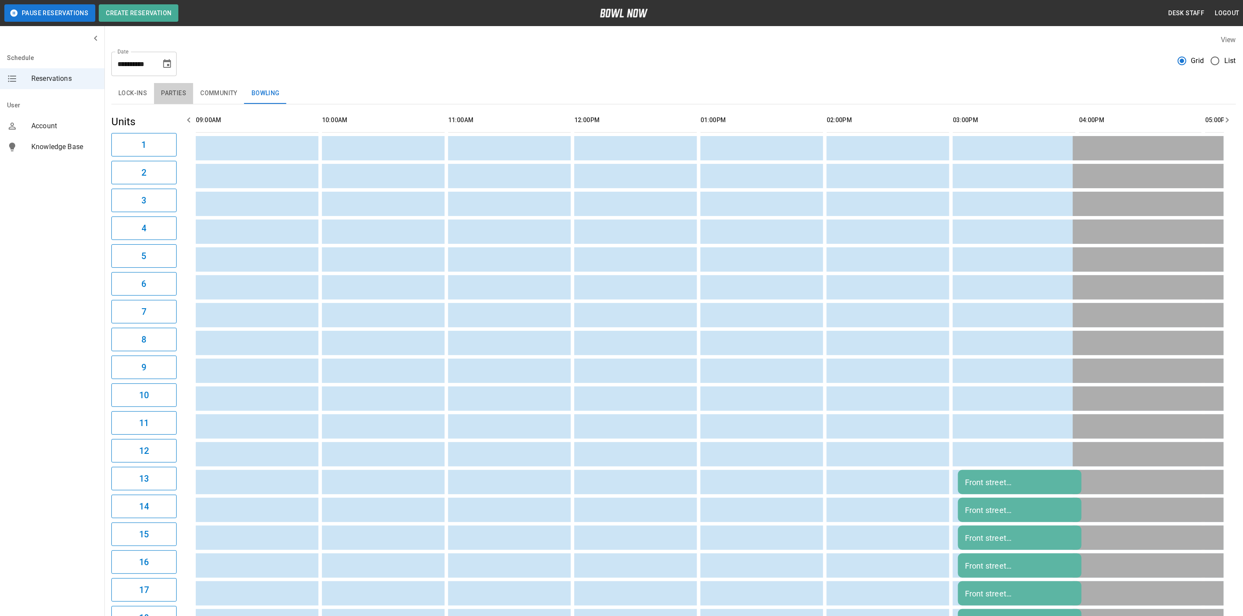
click at [163, 92] on button "Parties" at bounding box center [173, 93] width 39 height 21
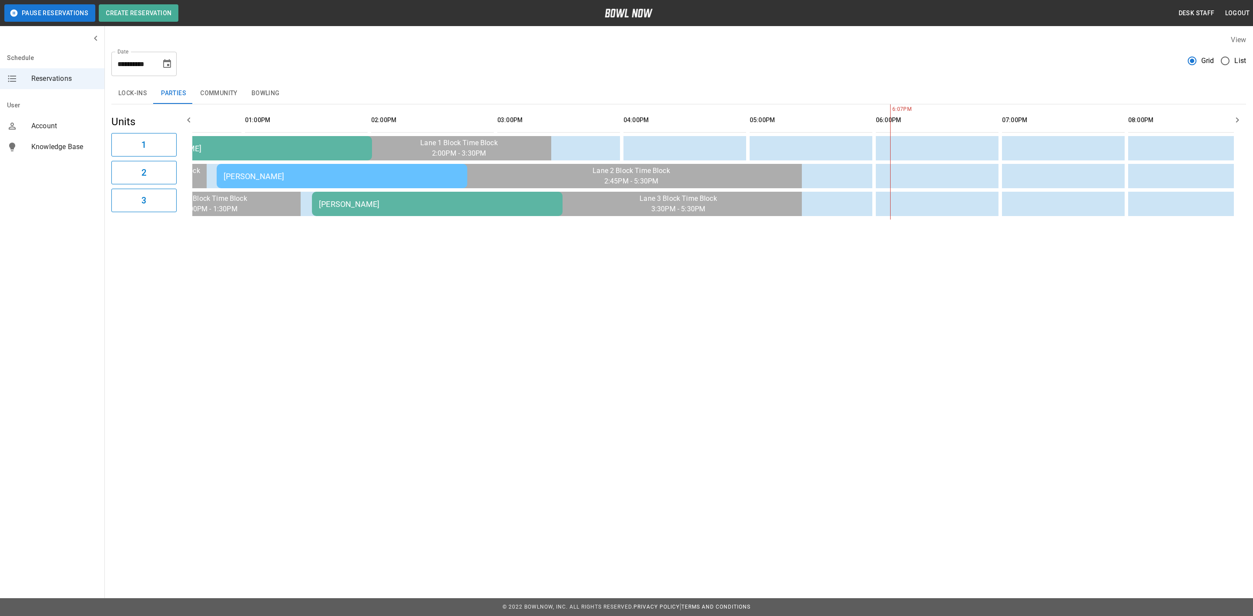
scroll to position [0, 261]
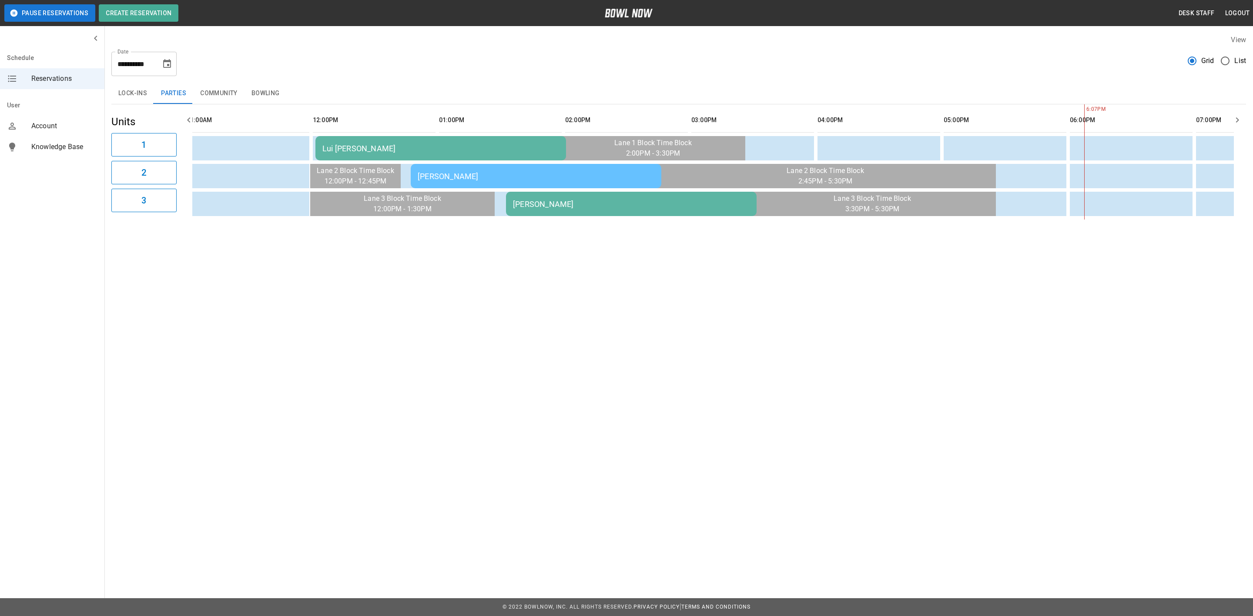
click at [610, 210] on td "Brooke Nicholson" at bounding box center [631, 204] width 251 height 24
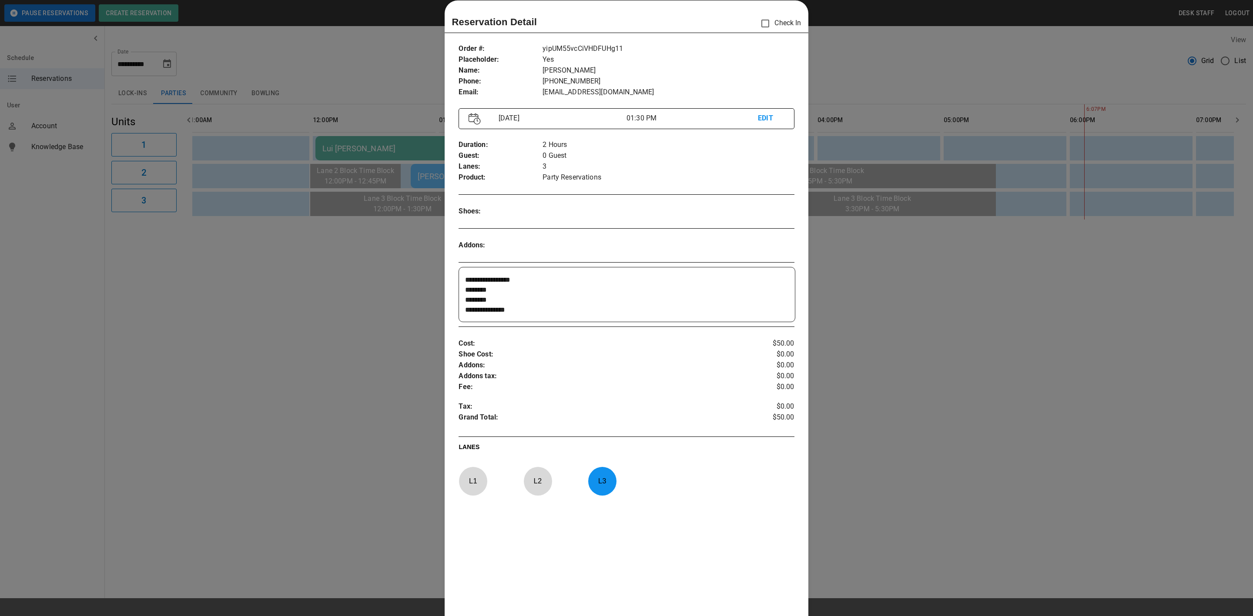
click at [355, 93] on div at bounding box center [626, 308] width 1253 height 616
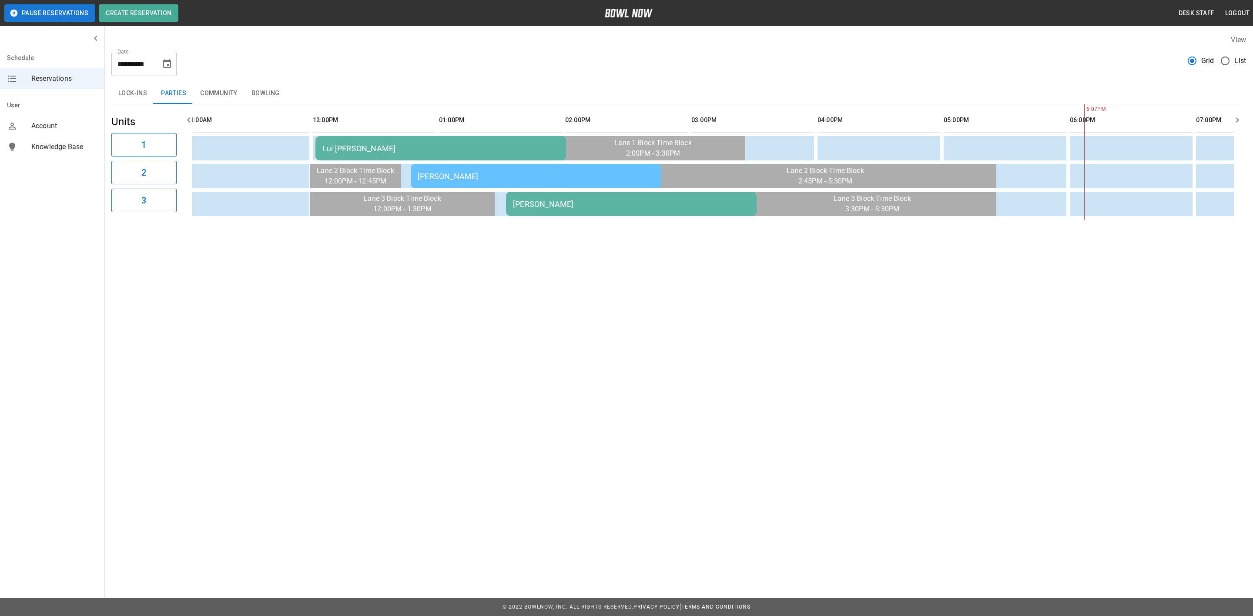
click at [453, 174] on div "Brett Kunsch" at bounding box center [536, 176] width 237 height 9
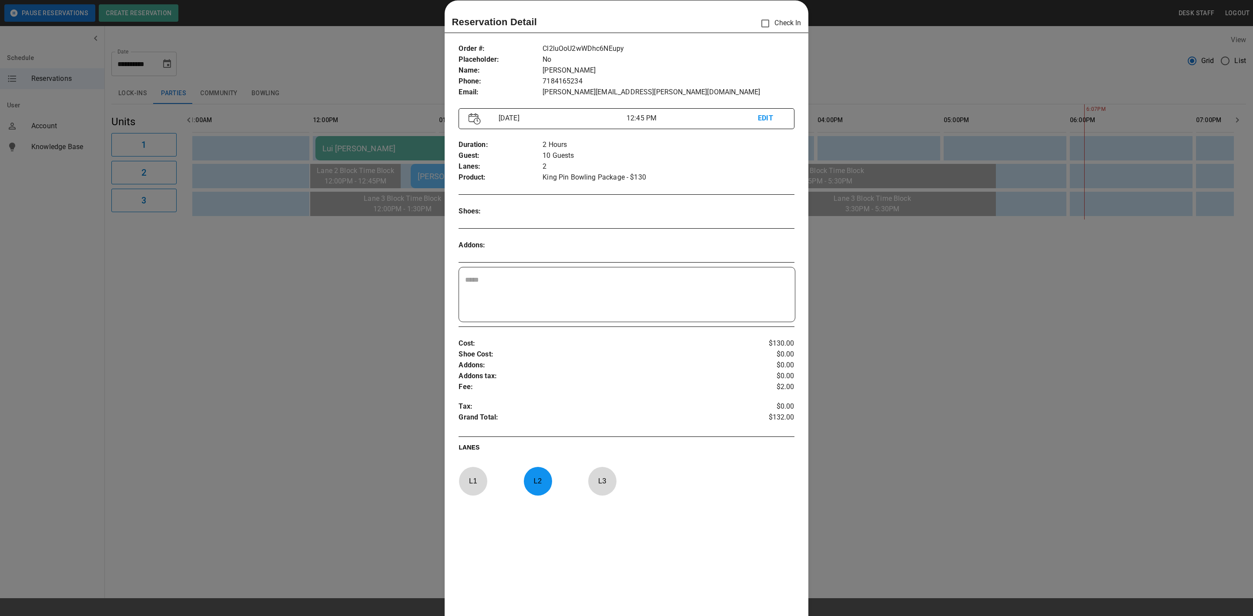
click at [426, 80] on div at bounding box center [626, 308] width 1253 height 616
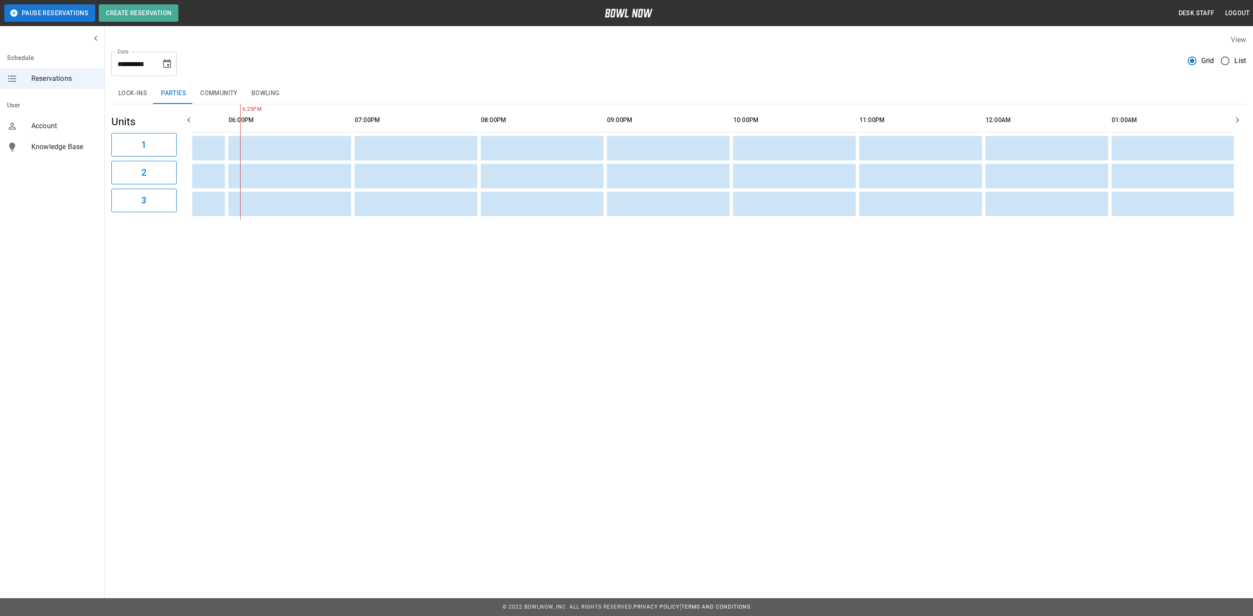
scroll to position [0, 0]
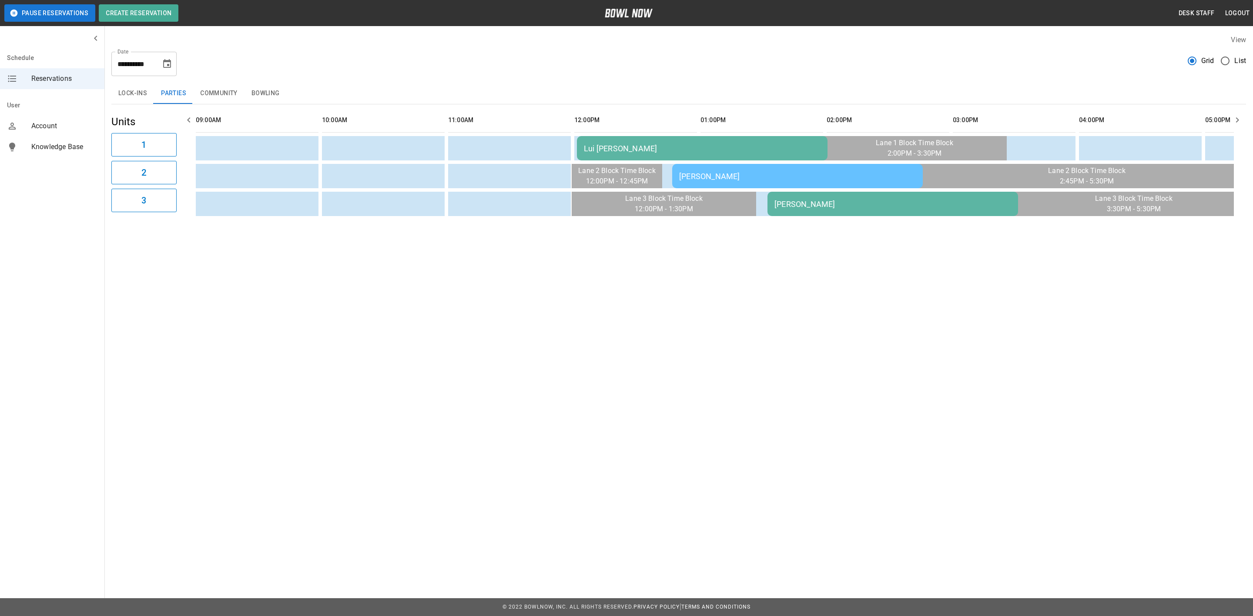
click at [653, 147] on div "Lui Veiga AA" at bounding box center [702, 148] width 237 height 9
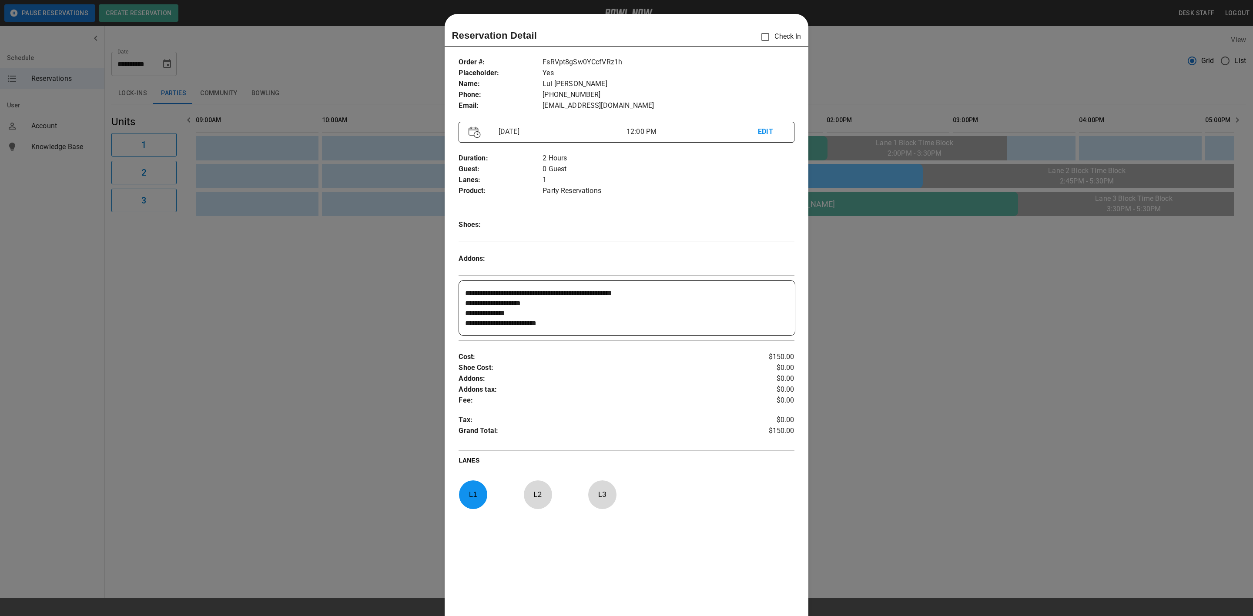
scroll to position [13, 0]
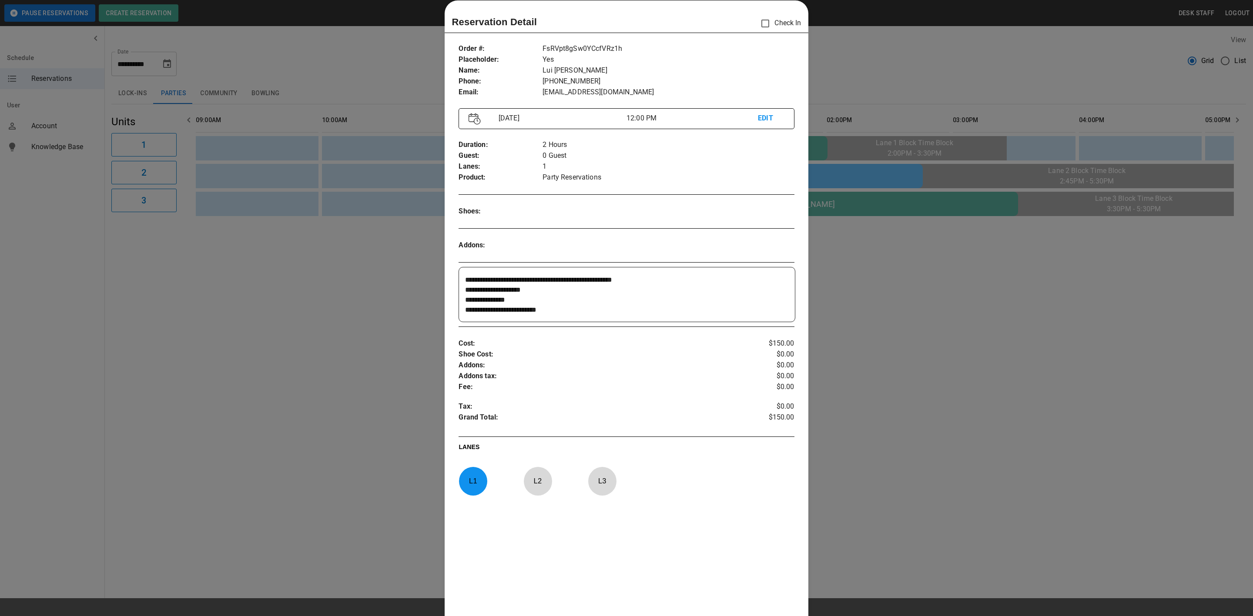
click at [408, 249] on div at bounding box center [626, 308] width 1253 height 616
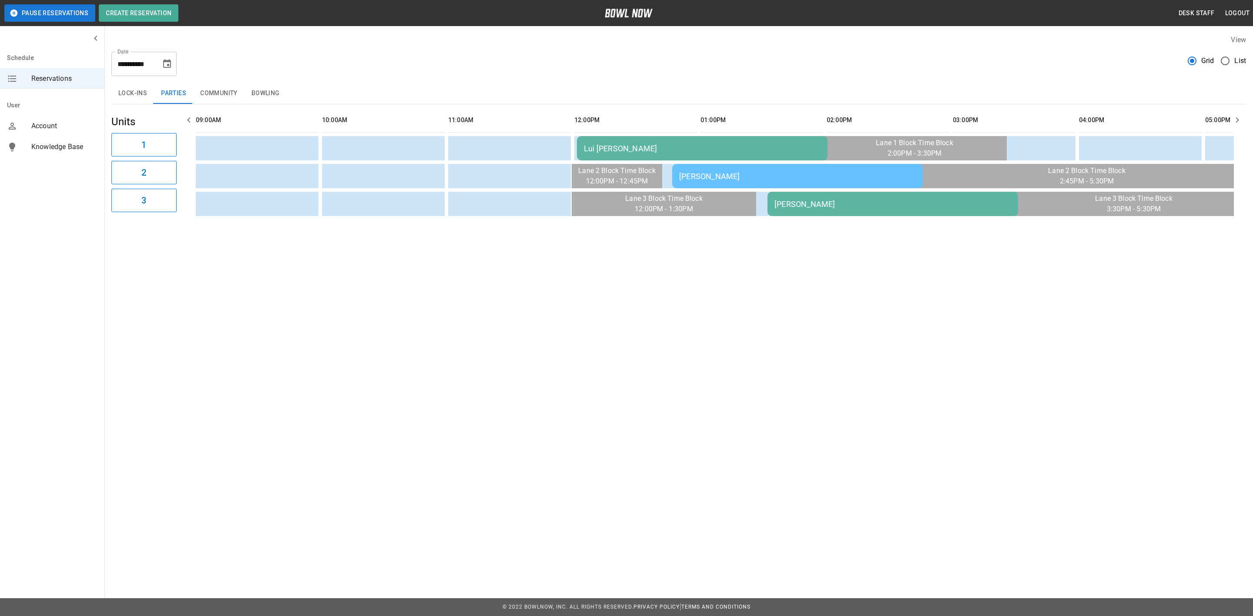
click at [637, 150] on div "Lui Veiga AA" at bounding box center [702, 148] width 237 height 9
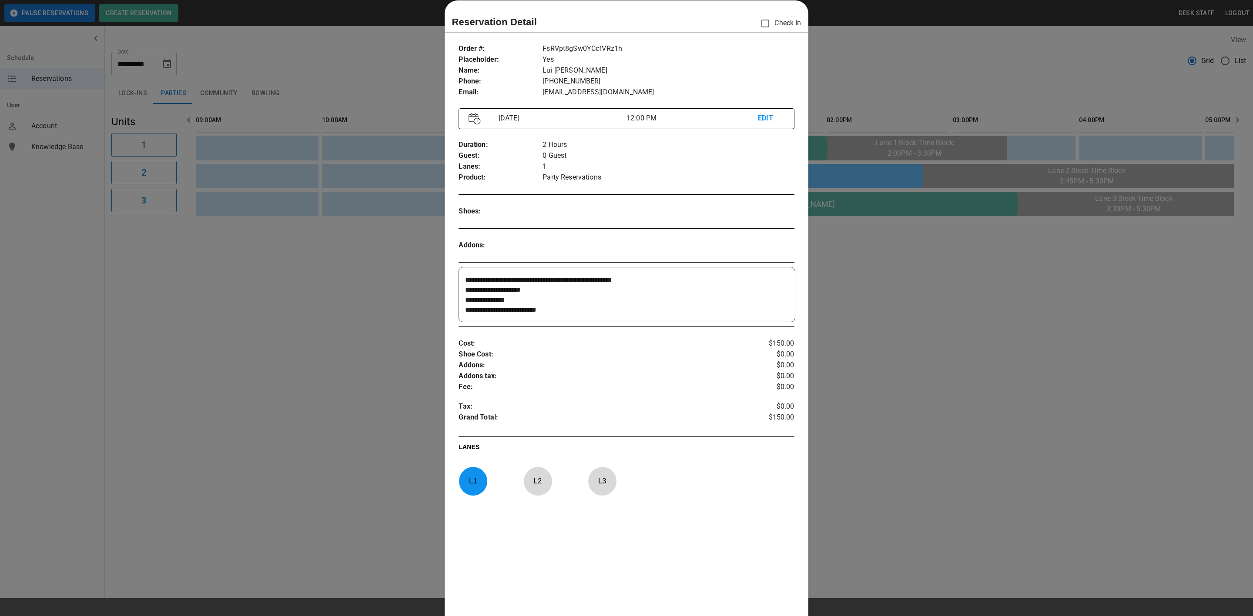
click at [345, 32] on div at bounding box center [626, 308] width 1253 height 616
